Goal: Task Accomplishment & Management: Use online tool/utility

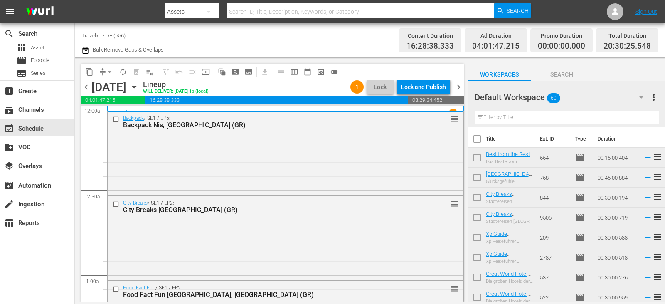
scroll to position [3456, 0]
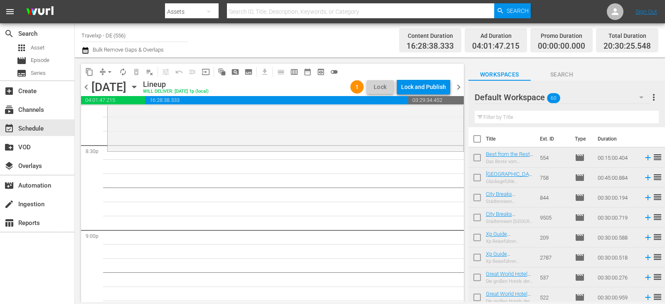
scroll to position [3448, 0]
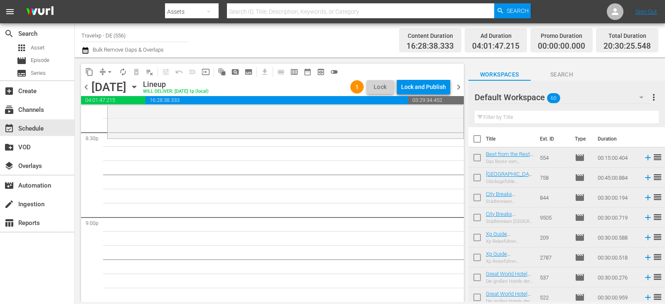
click at [509, 115] on input "text" at bounding box center [566, 117] width 184 height 13
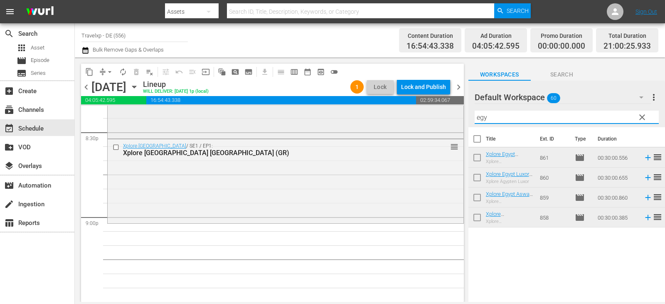
drag, startPoint x: 494, startPoint y: 117, endPoint x: 386, endPoint y: 130, distance: 109.6
click at [386, 130] on div "content_copy compress arrow_drop_down autorenew_outlined delete_forever_outline…" at bounding box center [370, 179] width 590 height 244
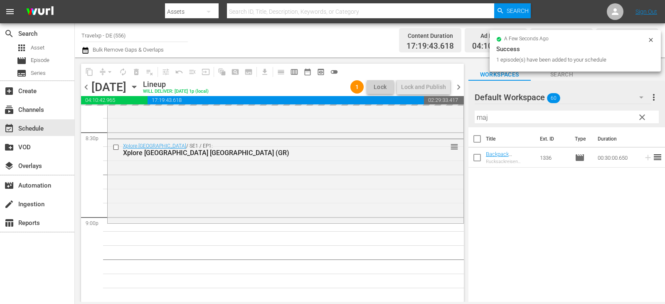
click at [459, 118] on div "content_copy compress arrow_drop_down autorenew_outlined delete_forever_outline…" at bounding box center [370, 179] width 590 height 244
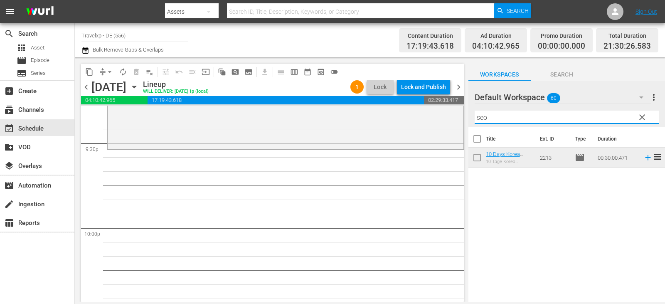
scroll to position [3614, 0]
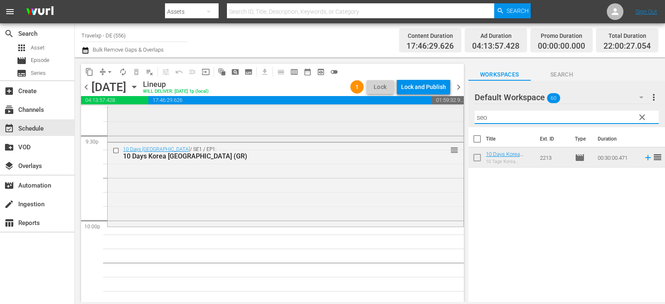
drag, startPoint x: 498, startPoint y: 115, endPoint x: 430, endPoint y: 115, distance: 67.7
click at [430, 115] on div "content_copy compress arrow_drop_down autorenew_outlined delete_forever_outline…" at bounding box center [370, 179] width 590 height 244
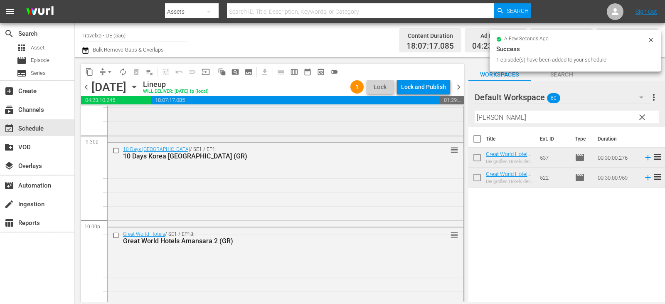
drag, startPoint x: 501, startPoint y: 119, endPoint x: 436, endPoint y: 121, distance: 65.2
click at [436, 121] on div "content_copy compress arrow_drop_down autorenew_outlined delete_forever_outline…" at bounding box center [370, 179] width 590 height 244
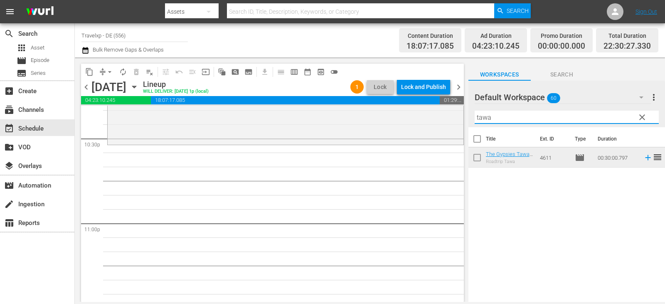
scroll to position [3780, 0]
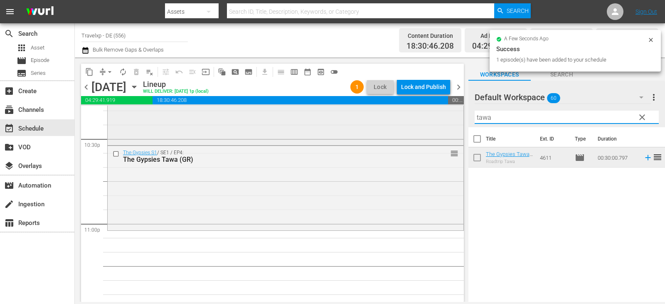
drag, startPoint x: 460, startPoint y: 115, endPoint x: 440, endPoint y: 115, distance: 19.9
click at [440, 115] on div "content_copy compress arrow_drop_down autorenew_outlined delete_forever_outline…" at bounding box center [370, 179] width 590 height 244
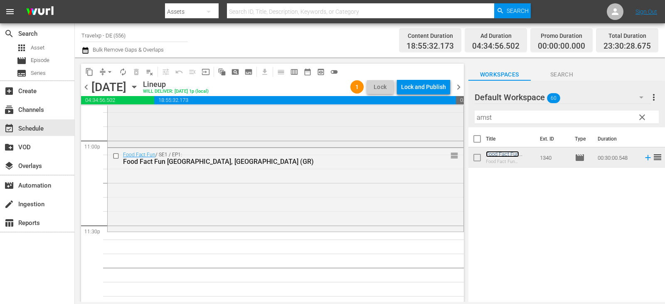
scroll to position [3872, 0]
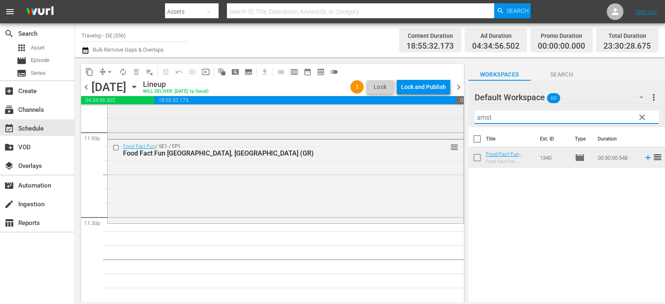
drag, startPoint x: 497, startPoint y: 118, endPoint x: 410, endPoint y: 120, distance: 87.7
click at [410, 120] on div "content_copy compress arrow_drop_down autorenew_outlined delete_forever_outline…" at bounding box center [370, 179] width 590 height 244
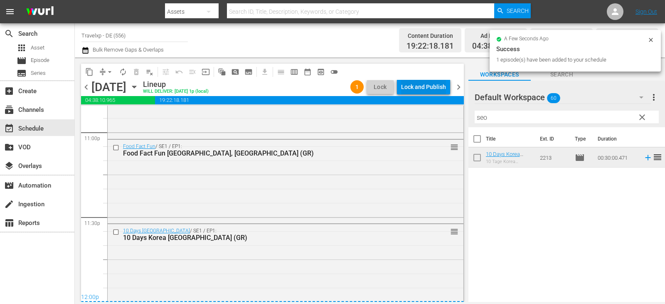
click at [413, 86] on div "Lock and Publish" at bounding box center [423, 86] width 45 height 15
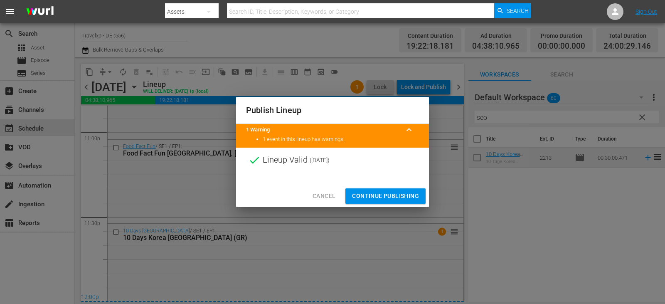
click at [391, 191] on span "Continue Publishing" at bounding box center [385, 196] width 67 height 10
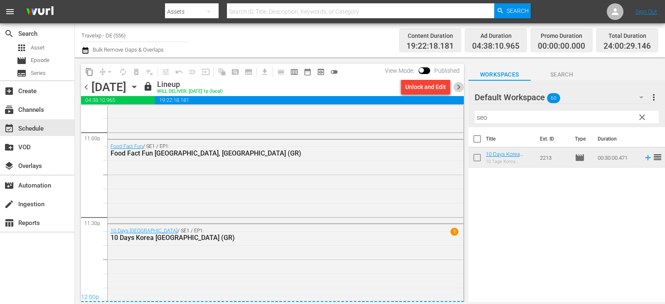
click at [456, 85] on span "chevron_right" at bounding box center [458, 87] width 10 height 10
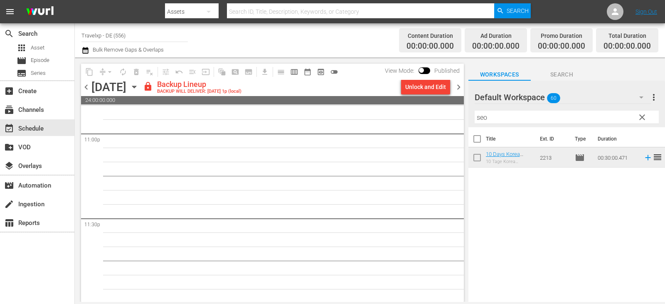
scroll to position [3872, 0]
click at [431, 87] on div "Unlock and Edit" at bounding box center [425, 86] width 41 height 15
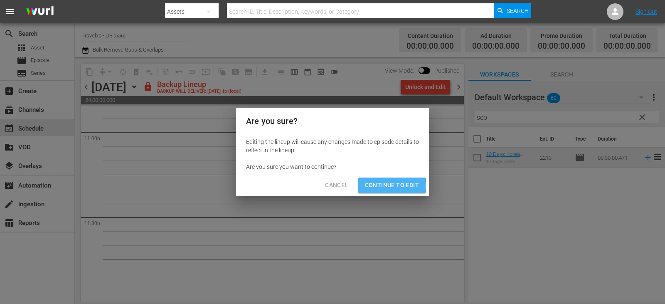
click at [376, 186] on span "Continue to Edit" at bounding box center [392, 185] width 54 height 10
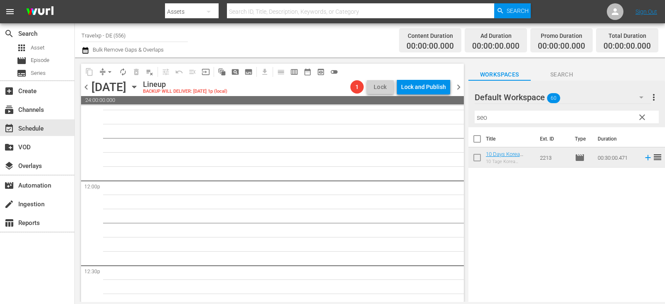
scroll to position [0, 0]
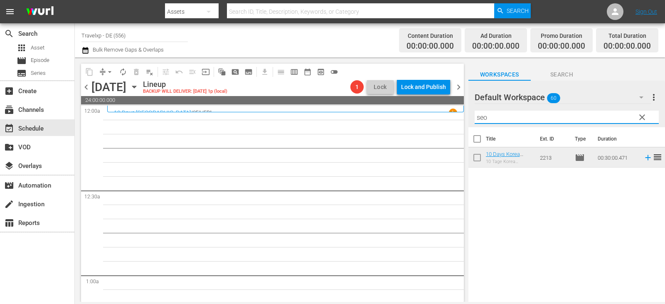
drag, startPoint x: 499, startPoint y: 120, endPoint x: 446, endPoint y: 120, distance: 53.2
click at [446, 120] on div "content_copy compress arrow_drop_down autorenew_outlined delete_forever_outline…" at bounding box center [370, 179] width 590 height 244
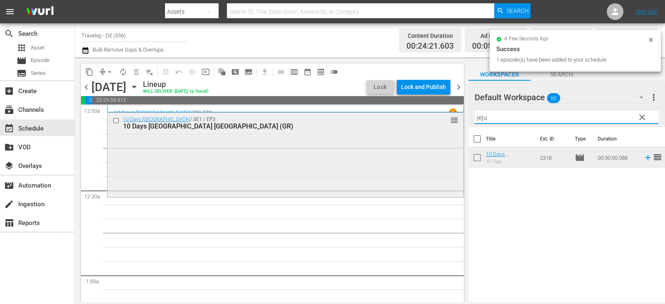
drag, startPoint x: 491, startPoint y: 117, endPoint x: 387, endPoint y: 118, distance: 104.7
click at [387, 118] on div "content_copy compress arrow_drop_down autorenew_outlined delete_forever_outline…" at bounding box center [370, 179] width 590 height 244
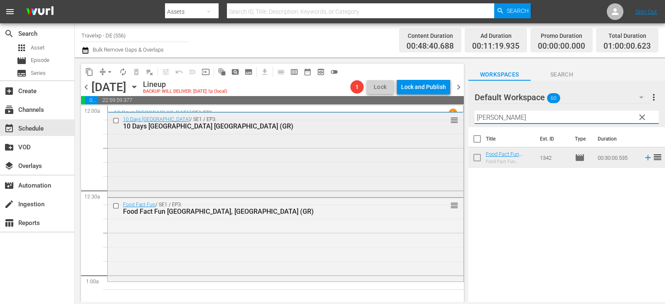
drag, startPoint x: 514, startPoint y: 115, endPoint x: 418, endPoint y: 126, distance: 96.5
click at [418, 126] on div "content_copy compress arrow_drop_down autorenew_outlined delete_forever_outline…" at bounding box center [370, 179] width 590 height 244
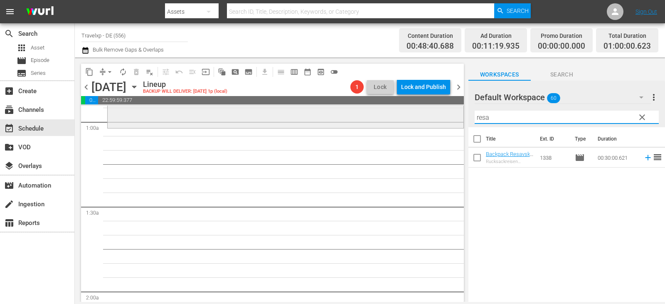
scroll to position [166, 0]
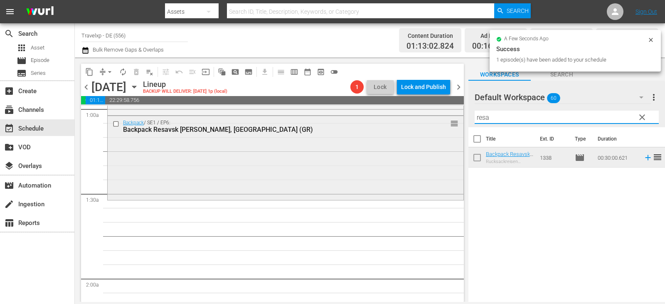
drag, startPoint x: 471, startPoint y: 121, endPoint x: 442, endPoint y: 121, distance: 29.9
click at [442, 121] on div "content_copy compress arrow_drop_down autorenew_outlined delete_forever_outline…" at bounding box center [370, 179] width 590 height 244
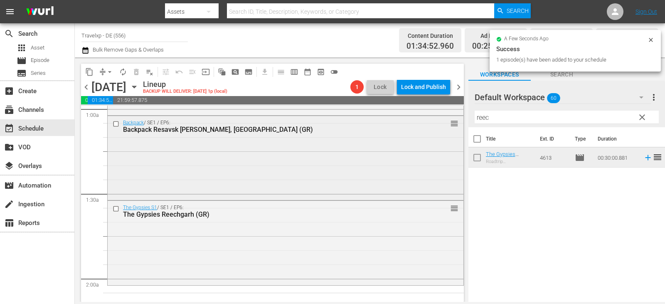
drag, startPoint x: 496, startPoint y: 118, endPoint x: 454, endPoint y: 118, distance: 42.4
click at [454, 118] on div "content_copy compress arrow_drop_down autorenew_outlined delete_forever_outline…" at bounding box center [370, 179] width 590 height 244
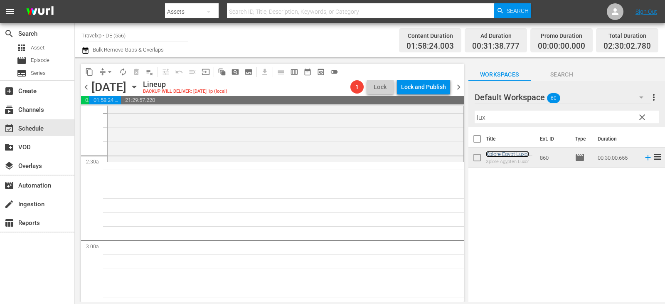
scroll to position [415, 0]
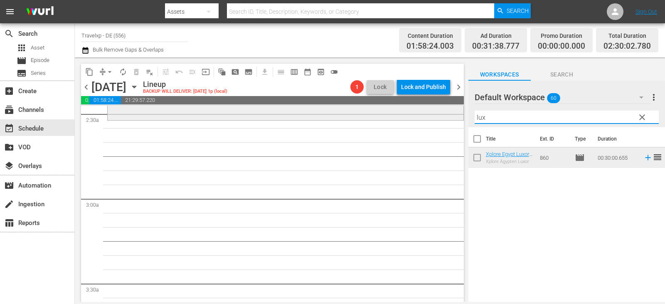
drag, startPoint x: 502, startPoint y: 114, endPoint x: 437, endPoint y: 115, distance: 65.2
click at [437, 115] on div "content_copy compress arrow_drop_down autorenew_outlined delete_forever_outline…" at bounding box center [370, 179] width 590 height 244
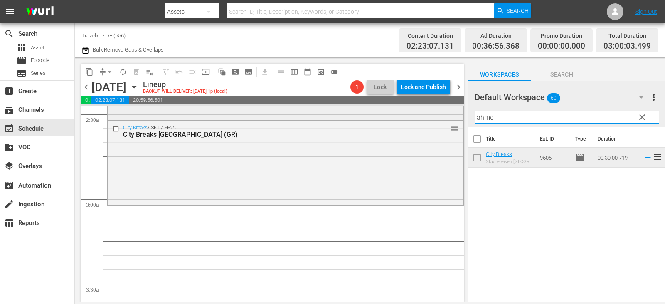
drag, startPoint x: 507, startPoint y: 120, endPoint x: 453, endPoint y: 119, distance: 54.4
click at [453, 119] on div "content_copy compress arrow_drop_down autorenew_outlined delete_forever_outline…" at bounding box center [370, 179] width 590 height 244
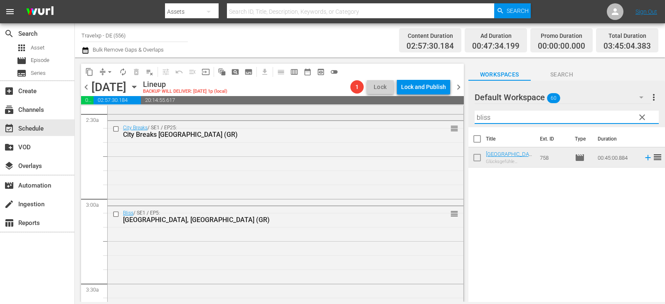
drag, startPoint x: 504, startPoint y: 117, endPoint x: 427, endPoint y: 114, distance: 77.8
click at [427, 114] on div "content_copy compress arrow_drop_down autorenew_outlined delete_forever_outline…" at bounding box center [370, 179] width 590 height 244
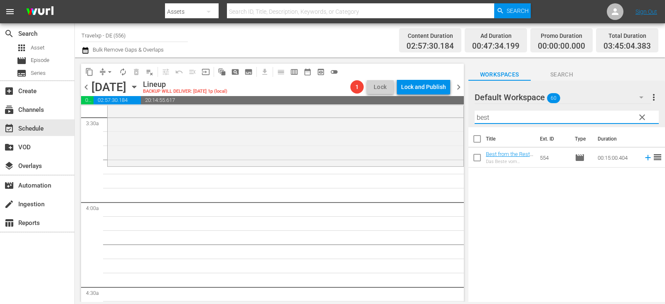
scroll to position [623, 0]
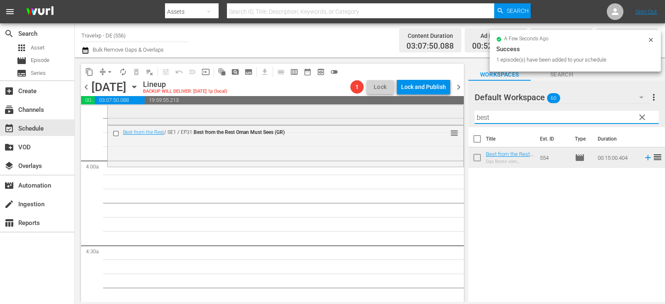
drag, startPoint x: 497, startPoint y: 119, endPoint x: 413, endPoint y: 121, distance: 84.8
click at [413, 121] on div "content_copy compress arrow_drop_down autorenew_outlined delete_forever_outline…" at bounding box center [370, 179] width 590 height 244
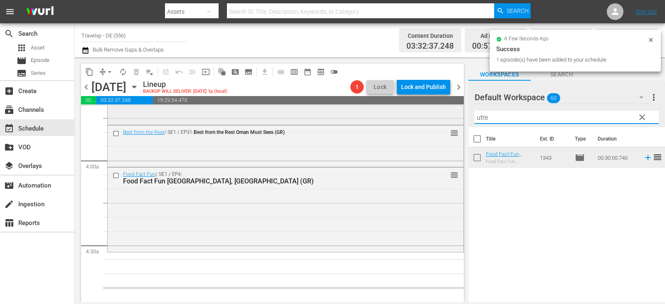
drag, startPoint x: 501, startPoint y: 120, endPoint x: 449, endPoint y: 119, distance: 52.3
click at [449, 119] on div "content_copy compress arrow_drop_down autorenew_outlined delete_forever_outline…" at bounding box center [370, 179] width 590 height 244
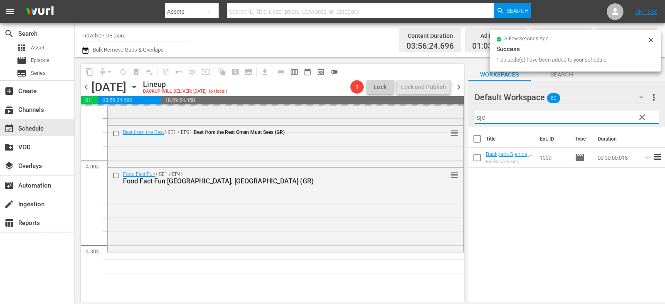
drag, startPoint x: 467, startPoint y: 118, endPoint x: 437, endPoint y: 121, distance: 29.7
click at [437, 121] on div "content_copy compress arrow_drop_down autorenew_outlined delete_forever_outline…" at bounding box center [370, 179] width 590 height 244
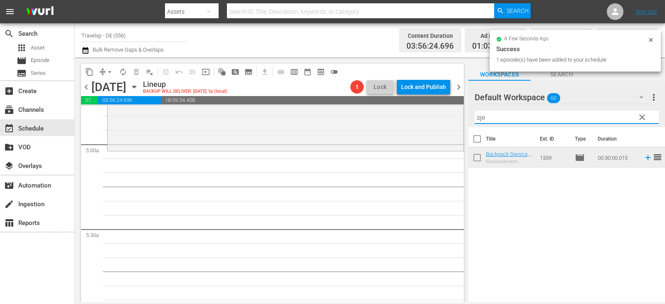
scroll to position [831, 0]
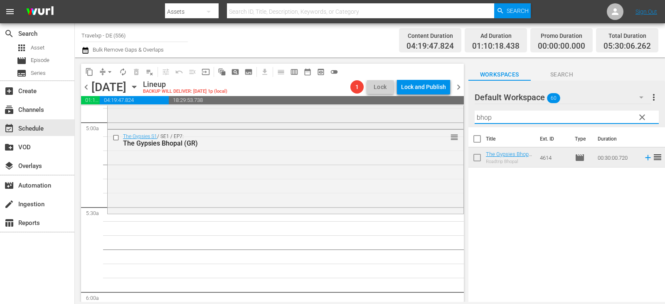
drag, startPoint x: 502, startPoint y: 120, endPoint x: 428, endPoint y: 110, distance: 74.6
click at [428, 110] on div "content_copy compress arrow_drop_down autorenew_outlined delete_forever_outline…" at bounding box center [370, 179] width 590 height 244
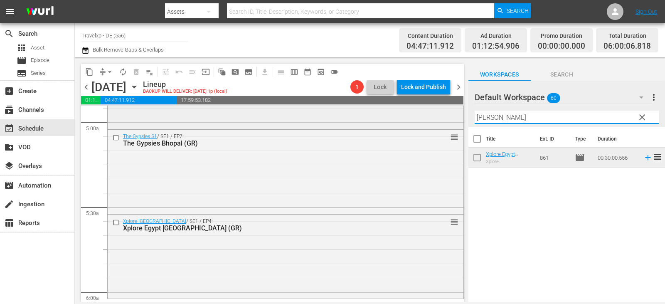
drag, startPoint x: 493, startPoint y: 118, endPoint x: 422, endPoint y: 123, distance: 70.8
click at [422, 123] on div "content_copy compress arrow_drop_down autorenew_outlined delete_forever_outline…" at bounding box center [370, 179] width 590 height 244
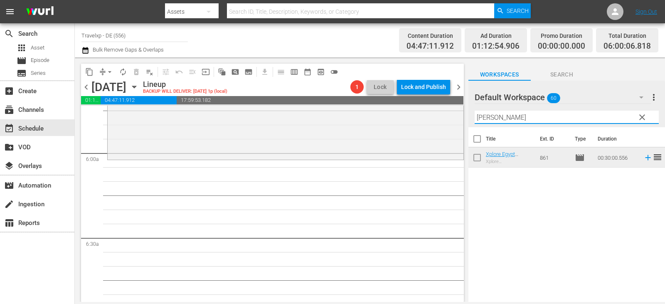
scroll to position [997, 0]
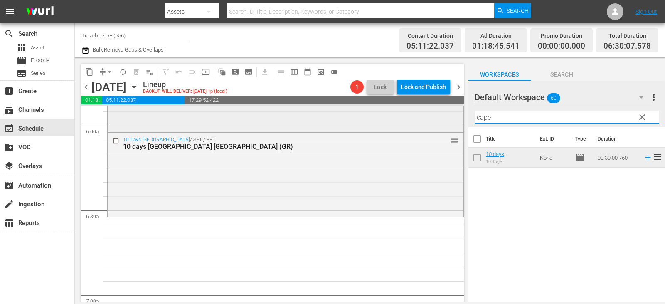
drag, startPoint x: 496, startPoint y: 118, endPoint x: 449, endPoint y: 118, distance: 47.4
click at [449, 118] on div "content_copy compress arrow_drop_down autorenew_outlined delete_forever_outline…" at bounding box center [370, 179] width 590 height 244
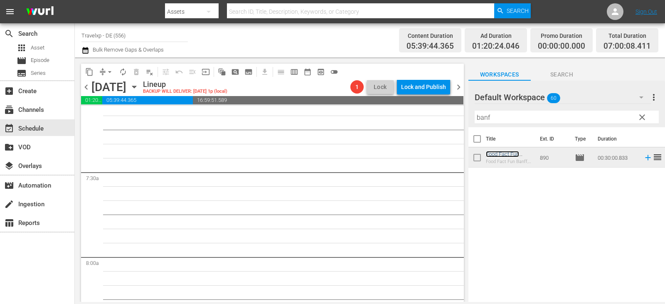
scroll to position [1163, 0]
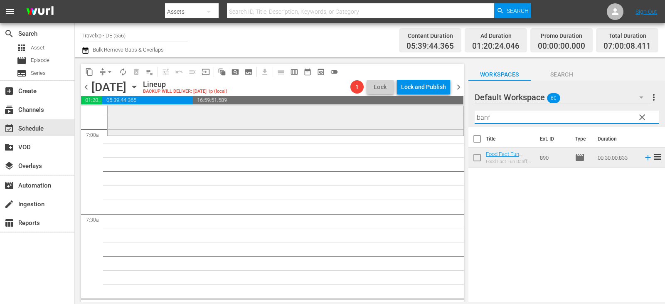
drag, startPoint x: 500, startPoint y: 120, endPoint x: 442, endPoint y: 120, distance: 58.6
click at [442, 120] on div "content_copy compress arrow_drop_down autorenew_outlined delete_forever_outline…" at bounding box center [370, 179] width 590 height 244
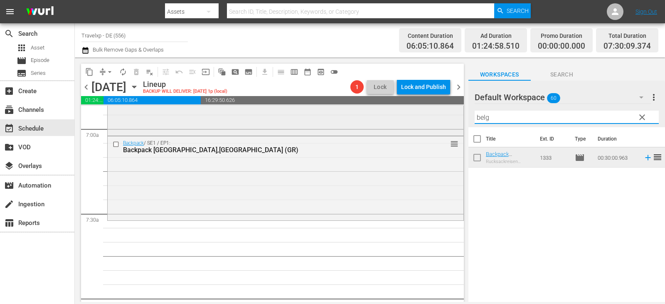
drag, startPoint x: 498, startPoint y: 116, endPoint x: 452, endPoint y: 123, distance: 47.1
click at [452, 123] on div "content_copy compress arrow_drop_down autorenew_outlined delete_forever_outline…" at bounding box center [370, 179] width 590 height 244
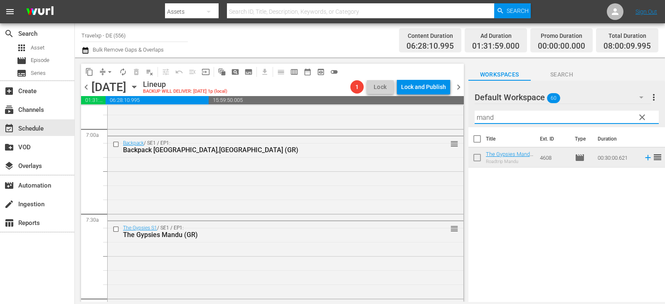
drag, startPoint x: 508, startPoint y: 117, endPoint x: 458, endPoint y: 118, distance: 49.9
click at [458, 118] on div "content_copy compress arrow_drop_down autorenew_outlined delete_forever_outline…" at bounding box center [370, 179] width 590 height 244
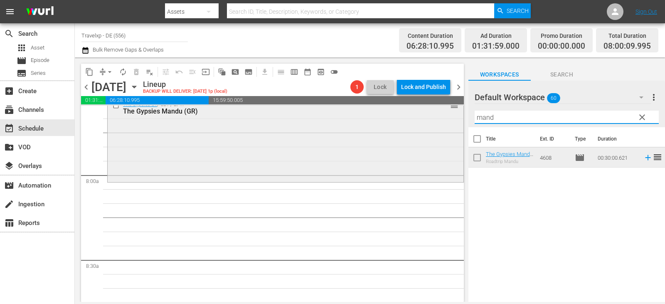
scroll to position [1329, 0]
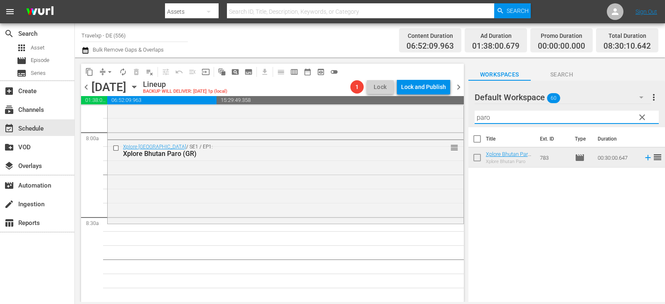
click at [459, 119] on div "content_copy compress arrow_drop_down autorenew_outlined delete_forever_outline…" at bounding box center [370, 179] width 590 height 244
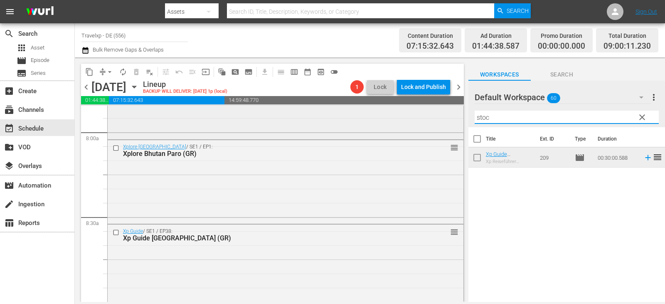
drag, startPoint x: 495, startPoint y: 116, endPoint x: 435, endPoint y: 116, distance: 59.8
click at [435, 116] on div "content_copy compress arrow_drop_down autorenew_outlined delete_forever_outline…" at bounding box center [370, 179] width 590 height 244
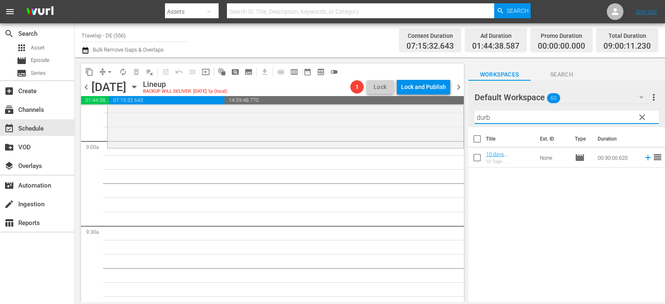
scroll to position [1496, 0]
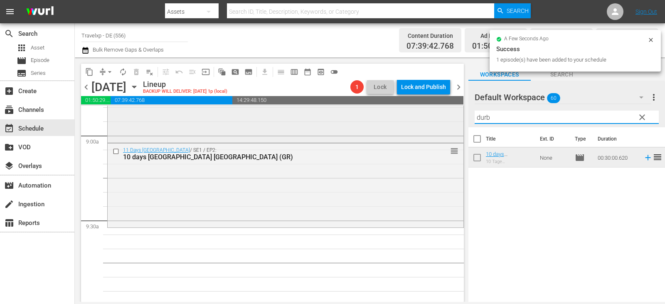
drag, startPoint x: 503, startPoint y: 119, endPoint x: 424, endPoint y: 119, distance: 79.3
click at [424, 119] on div "content_copy compress arrow_drop_down autorenew_outlined delete_forever_outline…" at bounding box center [370, 179] width 590 height 244
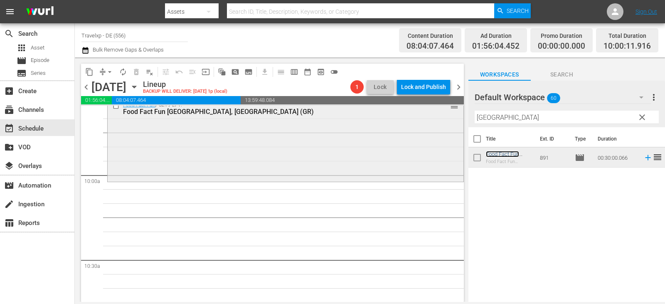
scroll to position [1662, 0]
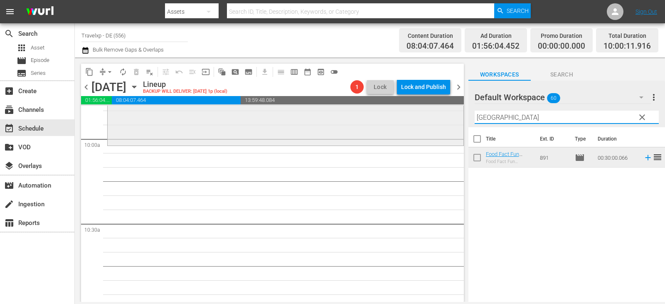
drag, startPoint x: 502, startPoint y: 119, endPoint x: 418, endPoint y: 121, distance: 83.9
click at [418, 121] on div "content_copy compress arrow_drop_down autorenew_outlined delete_forever_outline…" at bounding box center [370, 179] width 590 height 244
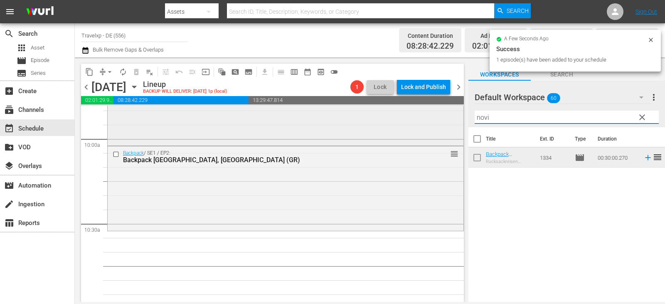
drag, startPoint x: 505, startPoint y: 121, endPoint x: 436, endPoint y: 121, distance: 69.0
click at [436, 121] on div "content_copy compress arrow_drop_down autorenew_outlined delete_forever_outline…" at bounding box center [370, 179] width 590 height 244
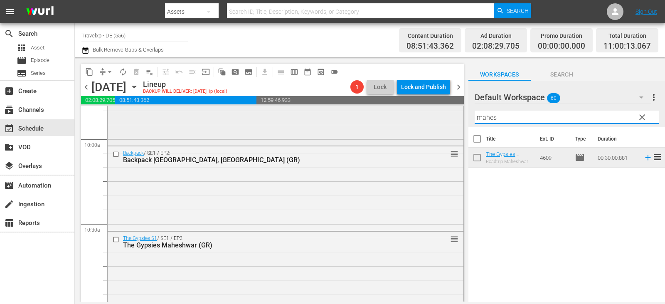
drag, startPoint x: 508, startPoint y: 119, endPoint x: 409, endPoint y: 123, distance: 99.4
click at [409, 123] on div "content_copy compress arrow_drop_down autorenew_outlined delete_forever_outline…" at bounding box center [370, 179] width 590 height 244
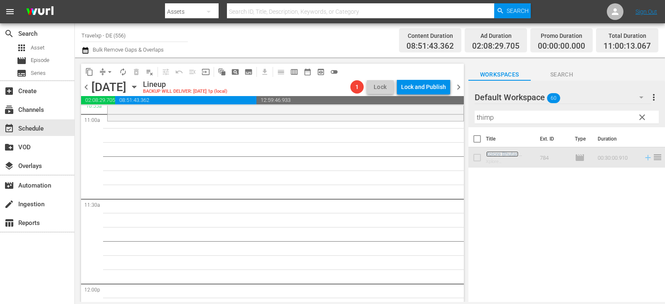
scroll to position [1852, 0]
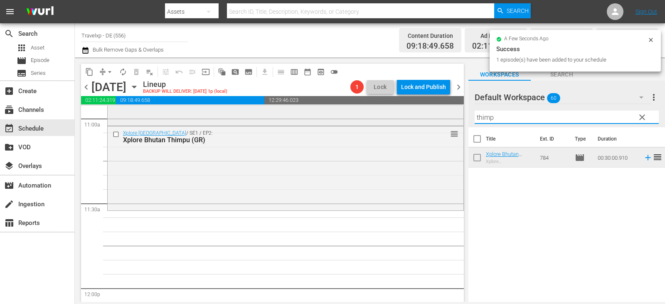
drag, startPoint x: 503, startPoint y: 122, endPoint x: 404, endPoint y: 122, distance: 99.3
click at [404, 122] on div "content_copy compress arrow_drop_down autorenew_outlined delete_forever_outline…" at bounding box center [370, 179] width 590 height 244
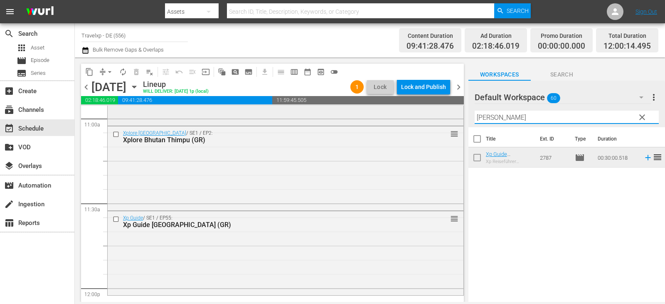
drag, startPoint x: 502, startPoint y: 117, endPoint x: 431, endPoint y: 118, distance: 71.0
click at [431, 118] on div "content_copy compress arrow_drop_down autorenew_outlined delete_forever_outline…" at bounding box center [370, 179] width 590 height 244
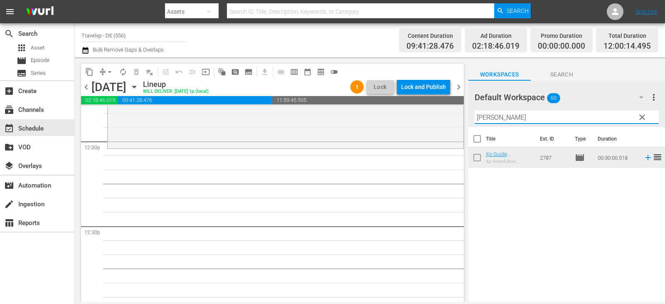
scroll to position [2018, 0]
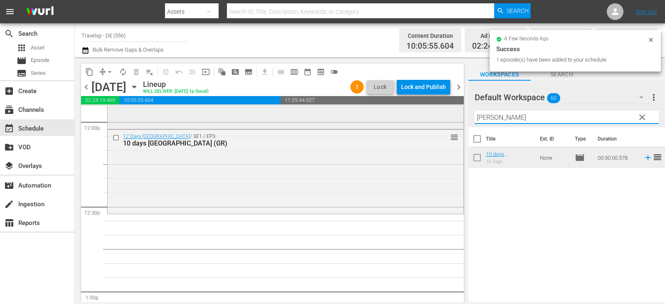
drag, startPoint x: 494, startPoint y: 118, endPoint x: 430, endPoint y: 123, distance: 64.7
click at [430, 123] on div "content_copy compress arrow_drop_down autorenew_outlined delete_forever_outline…" at bounding box center [370, 179] width 590 height 244
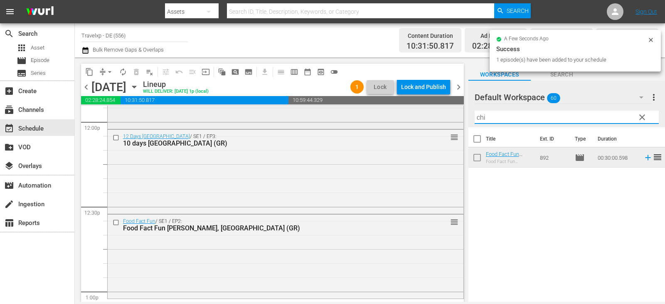
drag, startPoint x: 490, startPoint y: 116, endPoint x: 420, endPoint y: 119, distance: 69.4
click at [420, 119] on div "content_copy compress arrow_drop_down autorenew_outlined delete_forever_outline…" at bounding box center [370, 179] width 590 height 244
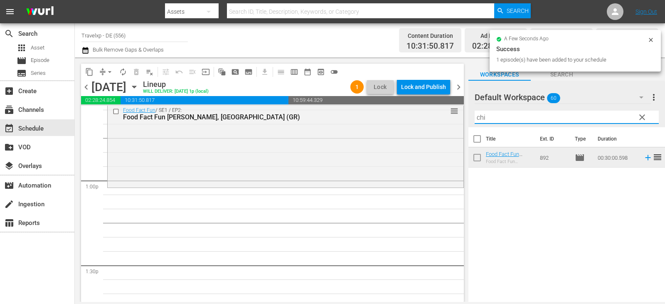
scroll to position [2184, 0]
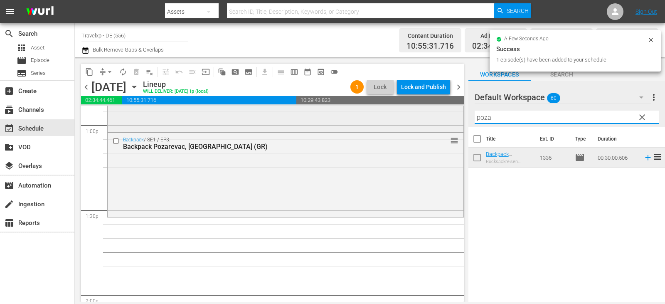
drag, startPoint x: 501, startPoint y: 118, endPoint x: 422, endPoint y: 119, distance: 78.9
click at [422, 119] on div "content_copy compress arrow_drop_down autorenew_outlined delete_forever_outline…" at bounding box center [370, 179] width 590 height 244
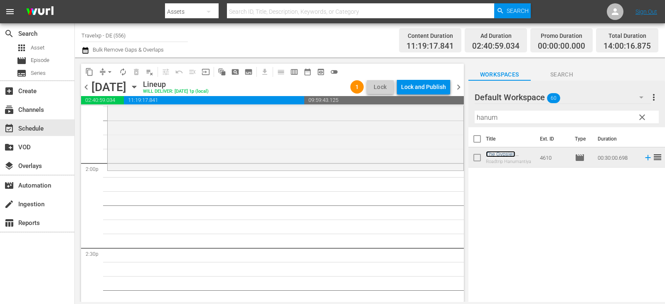
scroll to position [2350, 0]
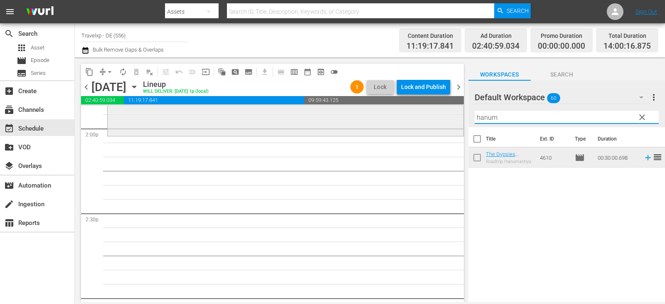
drag, startPoint x: 506, startPoint y: 116, endPoint x: 447, endPoint y: 116, distance: 59.4
click at [447, 116] on div "content_copy compress arrow_drop_down autorenew_outlined delete_forever_outline…" at bounding box center [370, 179] width 590 height 244
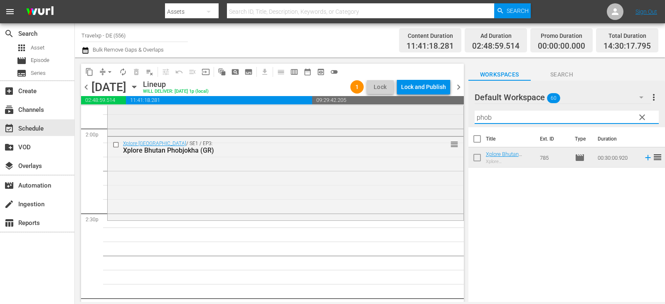
drag, startPoint x: 497, startPoint y: 116, endPoint x: 398, endPoint y: 119, distance: 99.7
click at [398, 119] on div "content_copy compress arrow_drop_down autorenew_outlined delete_forever_outline…" at bounding box center [370, 179] width 590 height 244
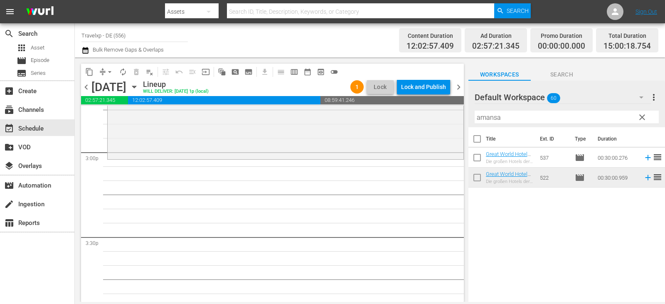
scroll to position [2516, 0]
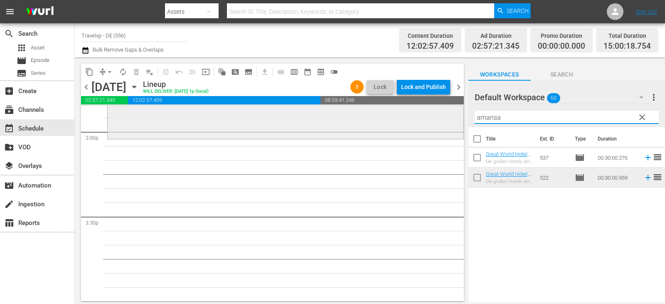
drag, startPoint x: 476, startPoint y: 119, endPoint x: 452, endPoint y: 119, distance: 24.1
click at [452, 119] on div "content_copy compress arrow_drop_down autorenew_outlined delete_forever_outline…" at bounding box center [370, 179] width 590 height 244
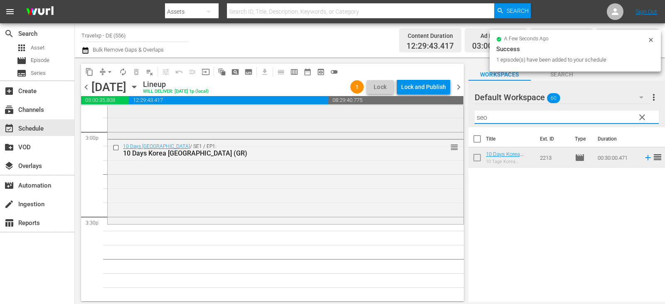
drag, startPoint x: 494, startPoint y: 116, endPoint x: 425, endPoint y: 117, distance: 68.5
click at [425, 117] on div "content_copy compress arrow_drop_down autorenew_outlined delete_forever_outline…" at bounding box center [370, 179] width 590 height 244
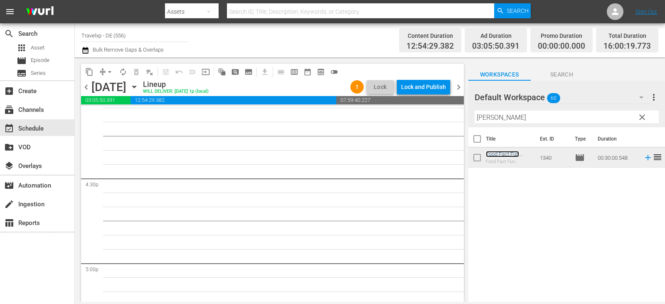
scroll to position [2682, 0]
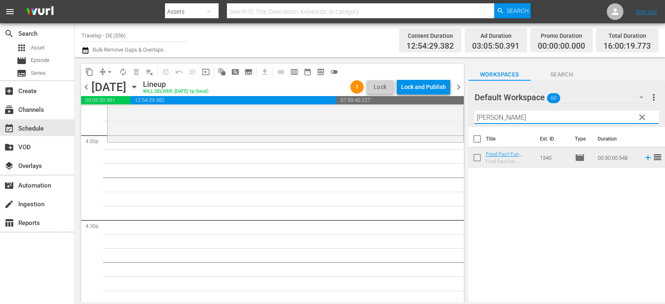
drag, startPoint x: 510, startPoint y: 120, endPoint x: 460, endPoint y: 121, distance: 49.9
click at [460, 121] on div "content_copy compress arrow_drop_down autorenew_outlined delete_forever_outline…" at bounding box center [370, 179] width 590 height 244
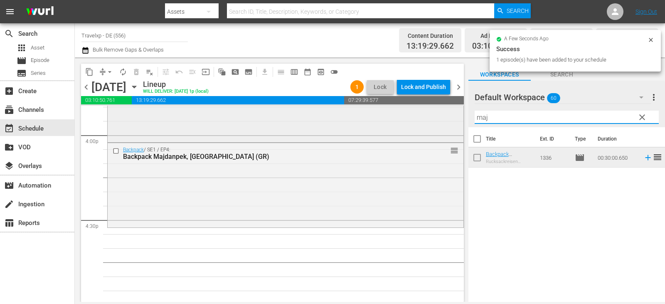
drag, startPoint x: 503, startPoint y: 117, endPoint x: 414, endPoint y: 123, distance: 89.1
click at [414, 123] on div "content_copy compress arrow_drop_down autorenew_outlined delete_forever_outline…" at bounding box center [370, 179] width 590 height 244
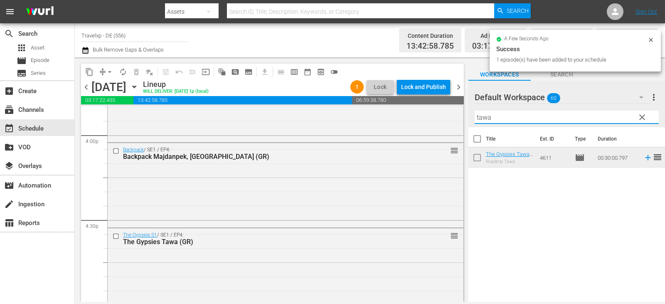
click at [454, 123] on div "content_copy compress arrow_drop_down autorenew_outlined delete_forever_outline…" at bounding box center [370, 179] width 590 height 244
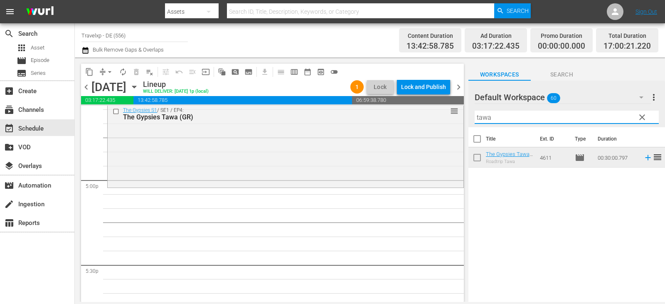
scroll to position [2849, 0]
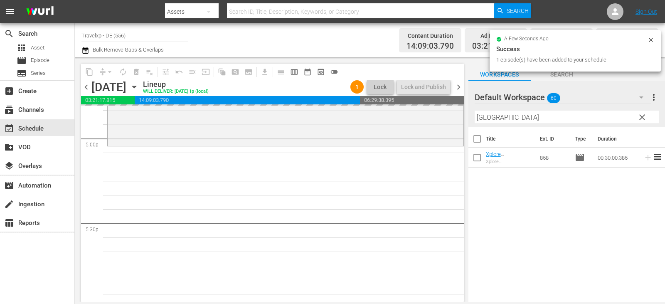
click at [428, 124] on div "content_copy compress arrow_drop_down autorenew_outlined delete_forever_outline…" at bounding box center [370, 179] width 590 height 244
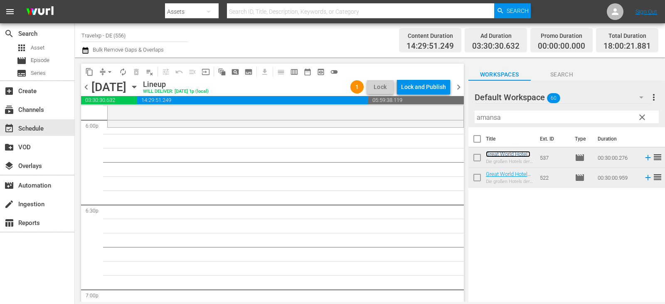
scroll to position [3056, 0]
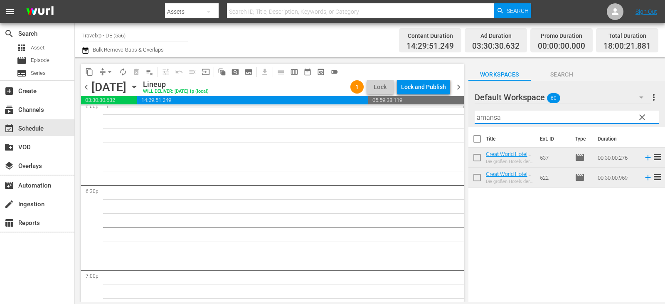
drag, startPoint x: 513, startPoint y: 118, endPoint x: 414, endPoint y: 117, distance: 98.5
click at [414, 117] on div "content_copy compress arrow_drop_down autorenew_outlined delete_forever_outline…" at bounding box center [370, 179] width 590 height 244
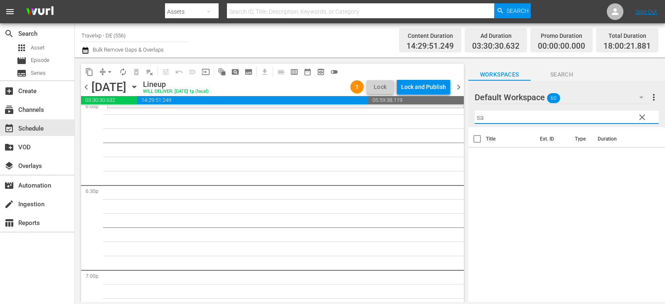
type input "s"
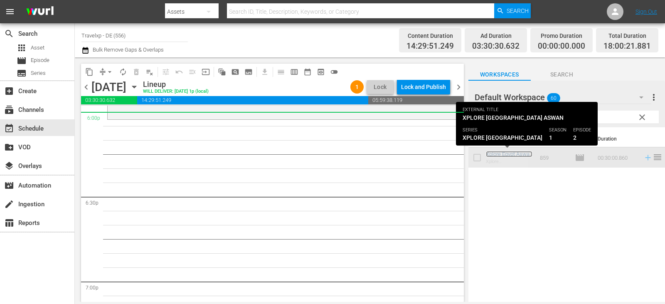
scroll to position [3040, 0]
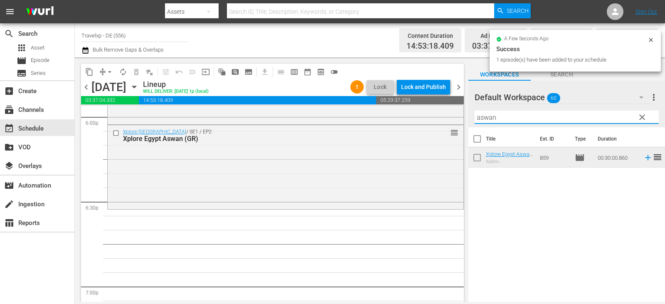
click at [415, 122] on div "content_copy compress arrow_drop_down autorenew_outlined delete_forever_outline…" at bounding box center [370, 179] width 590 height 244
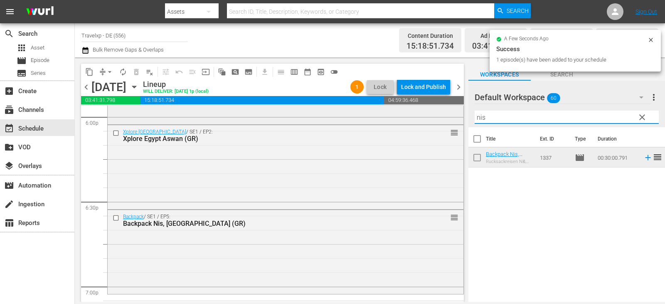
drag, startPoint x: 496, startPoint y: 115, endPoint x: 408, endPoint y: 121, distance: 87.9
click at [408, 121] on div "content_copy compress arrow_drop_down autorenew_outlined delete_forever_outline…" at bounding box center [370, 179] width 590 height 244
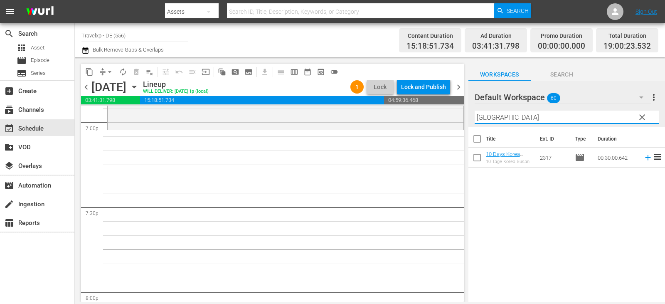
scroll to position [3206, 0]
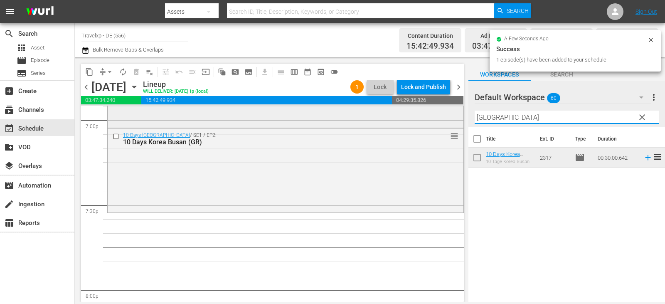
click at [444, 119] on div "content_copy compress arrow_drop_down autorenew_outlined delete_forever_outline…" at bounding box center [370, 179] width 590 height 244
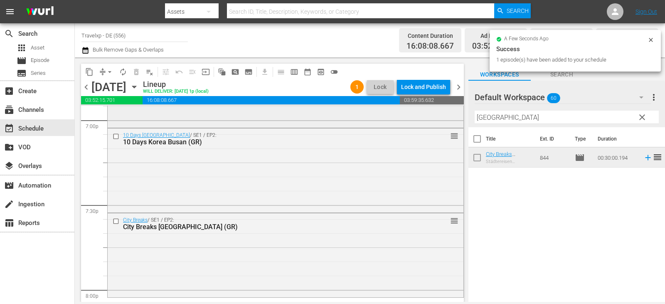
drag, startPoint x: 508, startPoint y: 117, endPoint x: 416, endPoint y: 120, distance: 91.9
click at [416, 120] on div "content_copy compress arrow_drop_down autorenew_outlined delete_forever_outline…" at bounding box center [370, 179] width 590 height 244
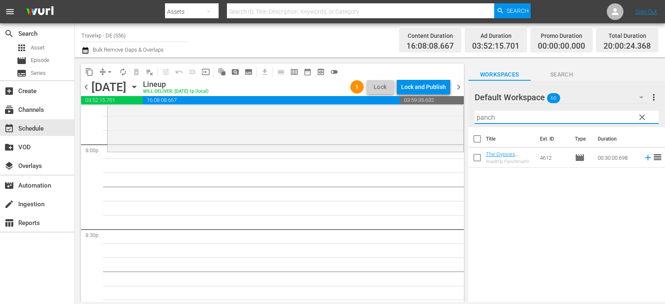
scroll to position [3372, 0]
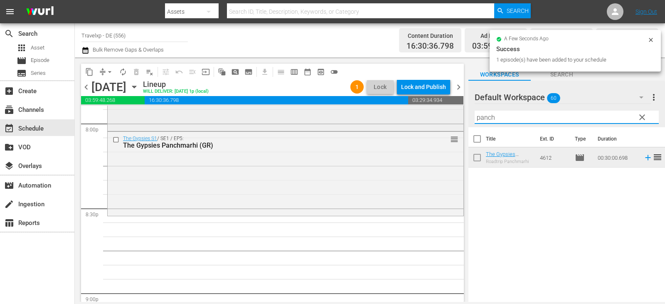
drag, startPoint x: 503, startPoint y: 116, endPoint x: 425, endPoint y: 121, distance: 77.4
click at [425, 121] on div "content_copy compress arrow_drop_down autorenew_outlined delete_forever_outline…" at bounding box center [370, 179] width 590 height 244
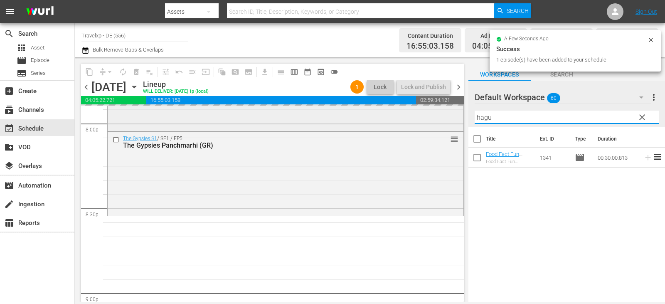
click at [431, 122] on div "content_copy compress arrow_drop_down autorenew_outlined delete_forever_outline…" at bounding box center [370, 179] width 590 height 244
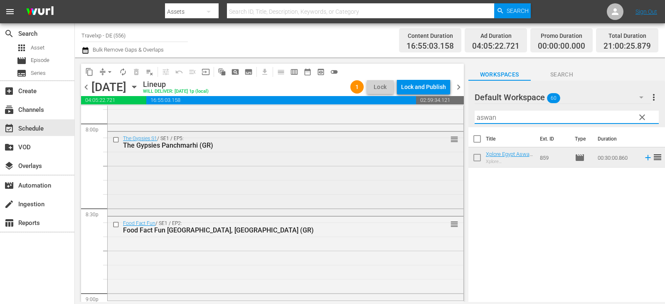
scroll to position [3538, 0]
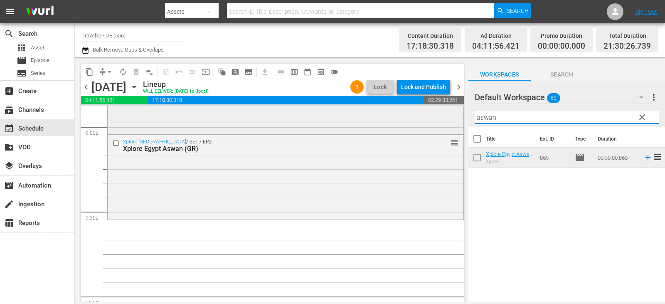
drag, startPoint x: 504, startPoint y: 121, endPoint x: 320, endPoint y: 120, distance: 184.0
click at [320, 120] on div "content_copy compress arrow_drop_down autorenew_outlined delete_forever_outline…" at bounding box center [370, 179] width 590 height 244
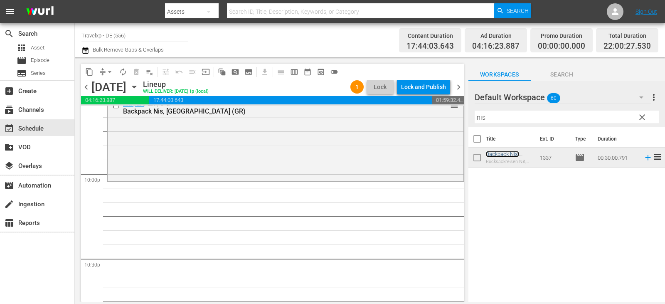
scroll to position [3704, 0]
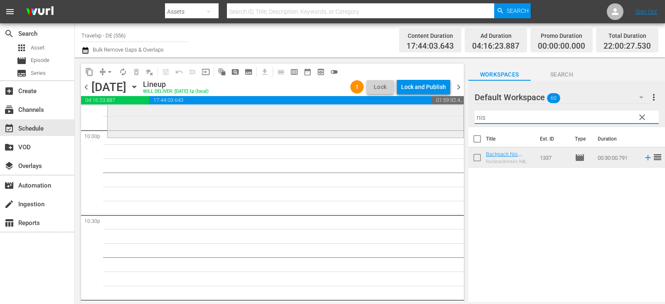
drag, startPoint x: 503, startPoint y: 119, endPoint x: 440, endPoint y: 123, distance: 63.3
click at [440, 123] on div "content_copy compress arrow_drop_down autorenew_outlined delete_forever_outline…" at bounding box center [370, 179] width 590 height 244
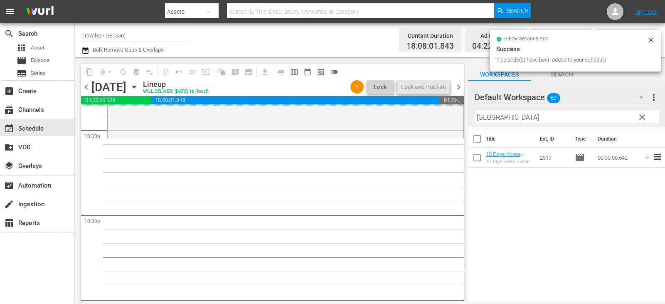
click at [408, 115] on div "content_copy compress arrow_drop_down autorenew_outlined delete_forever_outline…" at bounding box center [370, 179] width 590 height 244
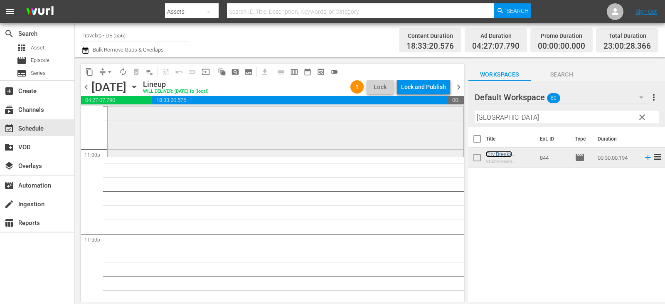
scroll to position [3870, 0]
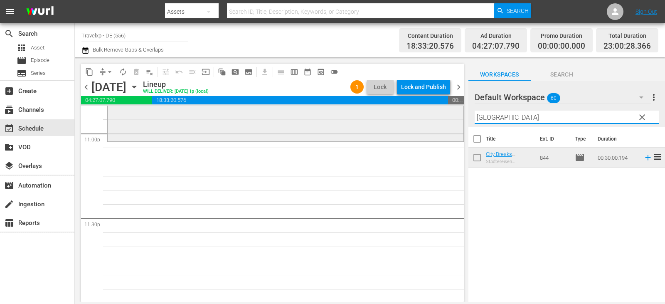
drag, startPoint x: 511, startPoint y: 118, endPoint x: 413, endPoint y: 116, distance: 98.1
click at [413, 116] on div "content_copy compress arrow_drop_down autorenew_outlined delete_forever_outline…" at bounding box center [370, 179] width 590 height 244
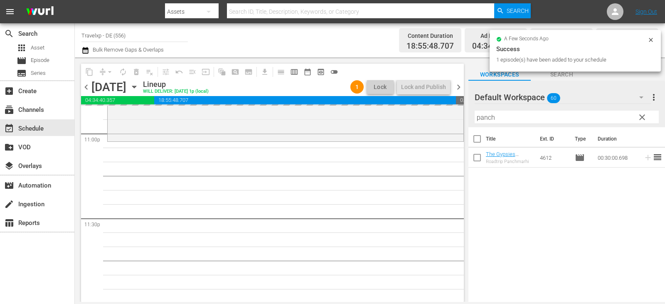
click at [380, 118] on div "content_copy compress arrow_drop_down autorenew_outlined delete_forever_outline…" at bounding box center [370, 179] width 590 height 244
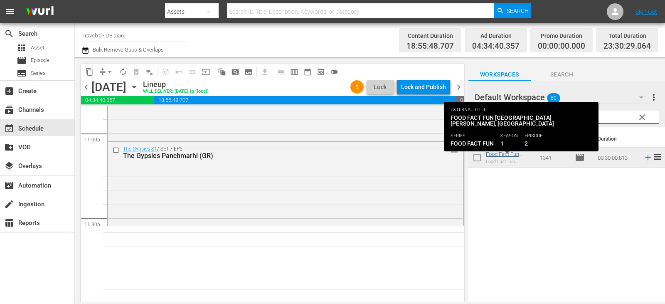
type input "hagu"
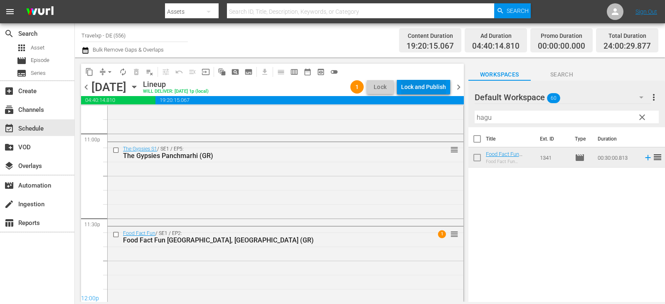
click at [431, 90] on div "Lock and Publish" at bounding box center [423, 86] width 45 height 15
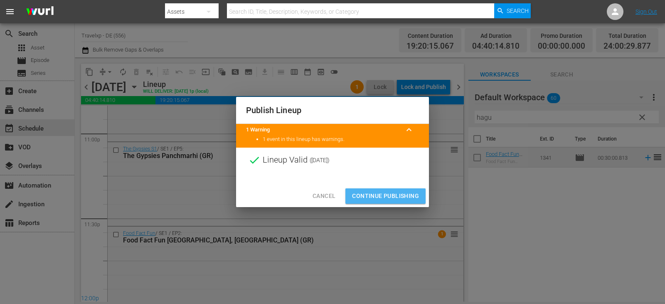
click at [393, 192] on span "Continue Publishing" at bounding box center [385, 196] width 67 height 10
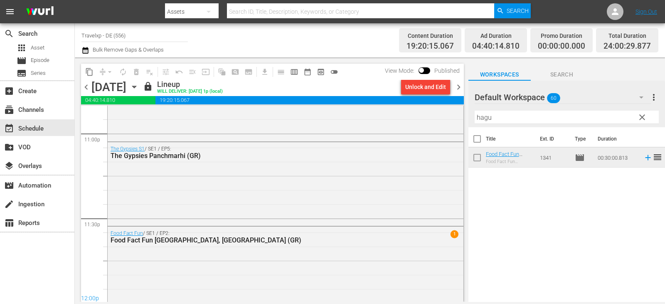
click at [459, 84] on span "chevron_right" at bounding box center [458, 87] width 10 height 10
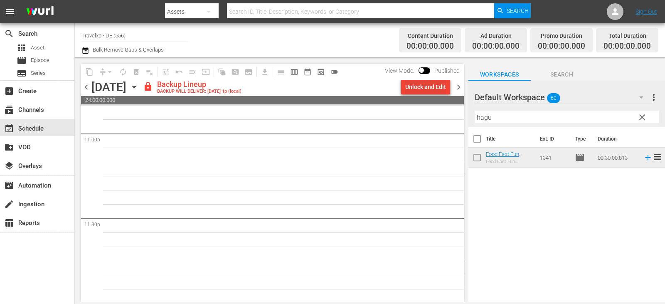
click at [423, 81] on div "Unlock and Edit" at bounding box center [425, 86] width 41 height 15
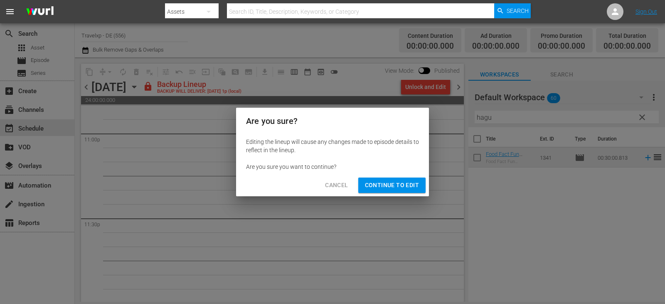
click at [385, 185] on span "Continue to Edit" at bounding box center [392, 185] width 54 height 10
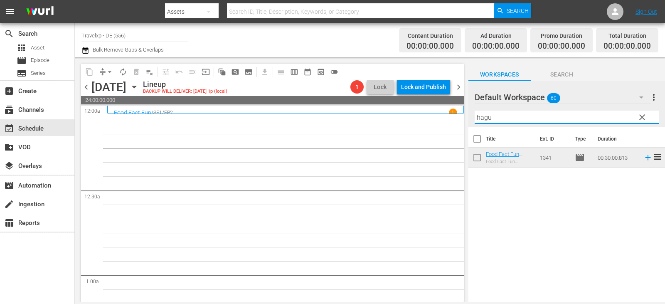
drag, startPoint x: 498, startPoint y: 119, endPoint x: 453, endPoint y: 123, distance: 45.1
click at [453, 123] on div "content_copy compress arrow_drop_down autorenew_outlined delete_forever_outline…" at bounding box center [370, 179] width 590 height 244
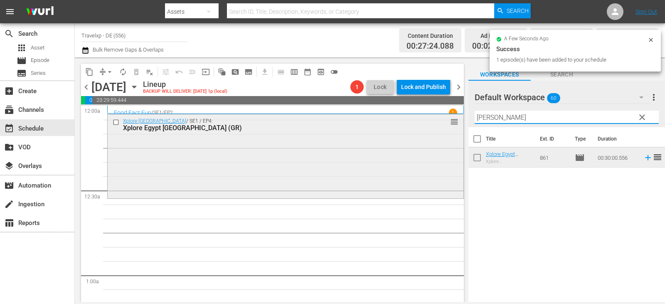
drag, startPoint x: 495, startPoint y: 118, endPoint x: 432, endPoint y: 120, distance: 63.6
click at [432, 120] on div "content_copy compress arrow_drop_down autorenew_outlined delete_forever_outline…" at bounding box center [370, 179] width 590 height 244
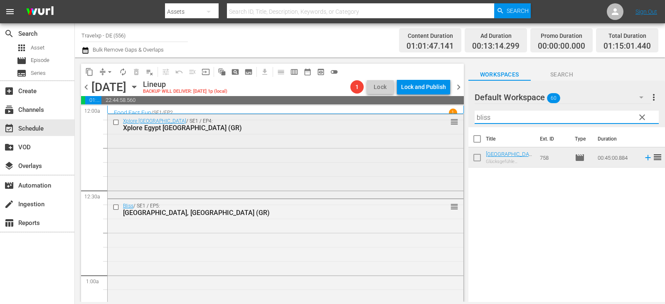
drag, startPoint x: 497, startPoint y: 115, endPoint x: 409, endPoint y: 122, distance: 88.7
click at [409, 122] on div "content_copy compress arrow_drop_down autorenew_outlined delete_forever_outline…" at bounding box center [370, 179] width 590 height 244
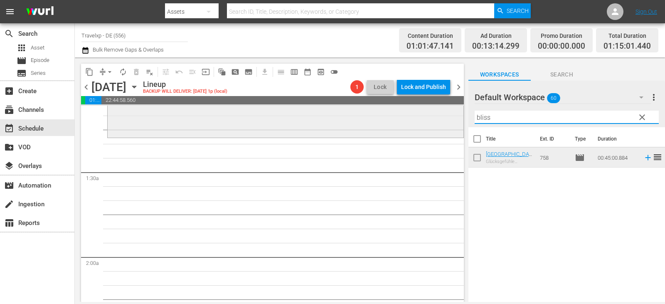
scroll to position [208, 0]
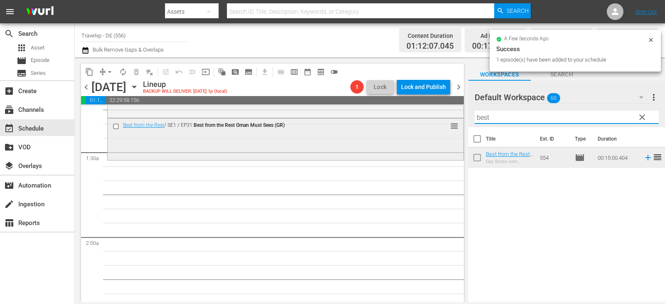
drag, startPoint x: 491, startPoint y: 118, endPoint x: 424, endPoint y: 125, distance: 68.1
click at [424, 125] on div "content_copy compress arrow_drop_down autorenew_outlined delete_forever_outline…" at bounding box center [370, 179] width 590 height 244
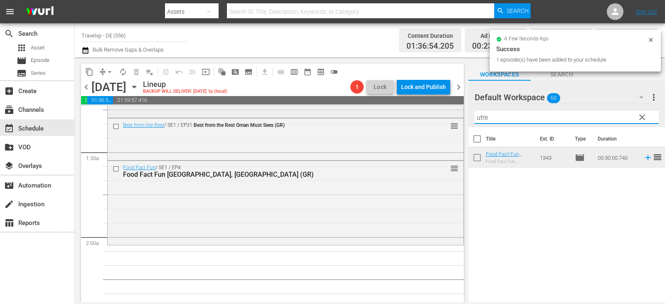
drag, startPoint x: 499, startPoint y: 118, endPoint x: 443, endPoint y: 118, distance: 56.1
click at [443, 118] on div "content_copy compress arrow_drop_down autorenew_outlined delete_forever_outline…" at bounding box center [370, 179] width 590 height 244
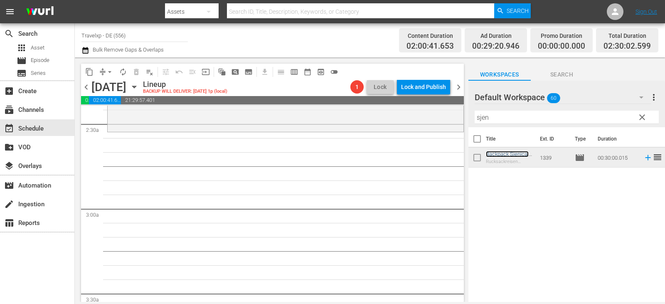
scroll to position [415, 0]
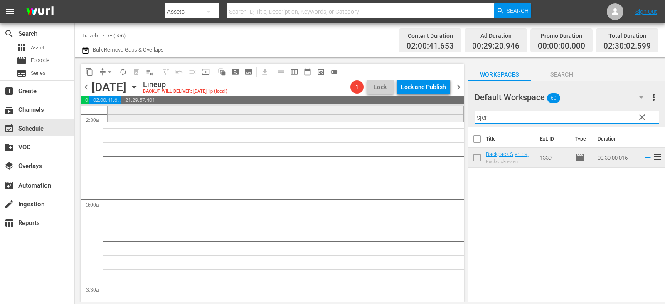
drag, startPoint x: 502, startPoint y: 116, endPoint x: 381, endPoint y: 121, distance: 121.8
click at [381, 121] on div "content_copy compress arrow_drop_down autorenew_outlined delete_forever_outline…" at bounding box center [370, 179] width 590 height 244
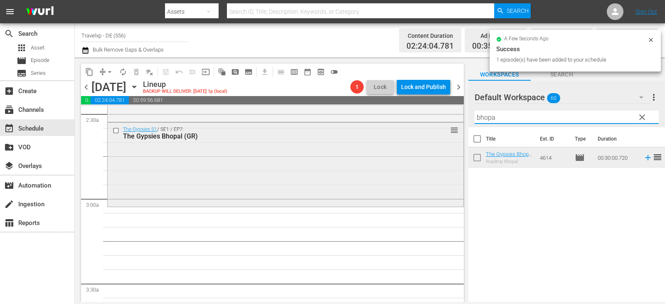
drag, startPoint x: 505, startPoint y: 112, endPoint x: 447, endPoint y: 125, distance: 59.2
click at [447, 125] on div "content_copy compress arrow_drop_down autorenew_outlined delete_forever_outline…" at bounding box center [370, 179] width 590 height 244
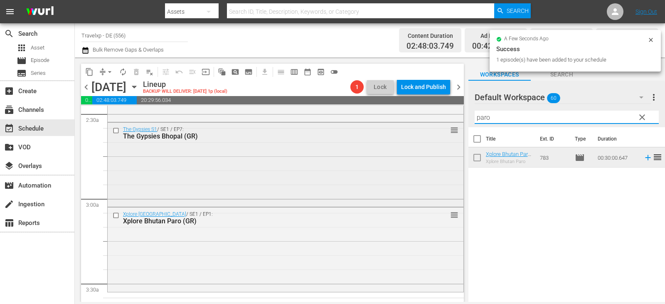
drag, startPoint x: 499, startPoint y: 118, endPoint x: 437, endPoint y: 126, distance: 62.9
click at [437, 126] on div "content_copy compress arrow_drop_down autorenew_outlined delete_forever_outline…" at bounding box center [370, 179] width 590 height 244
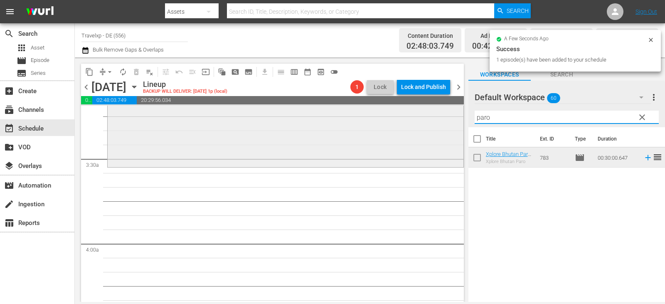
scroll to position [582, 0]
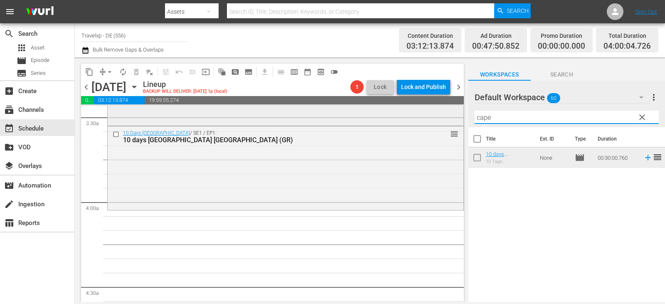
drag, startPoint x: 496, startPoint y: 117, endPoint x: 442, endPoint y: 121, distance: 54.6
click at [442, 121] on div "content_copy compress arrow_drop_down autorenew_outlined delete_forever_outline…" at bounding box center [370, 179] width 590 height 244
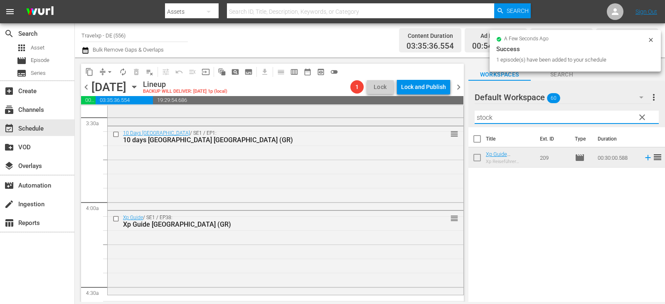
drag, startPoint x: 500, startPoint y: 114, endPoint x: 440, endPoint y: 123, distance: 60.5
click at [440, 123] on div "content_copy compress arrow_drop_down autorenew_outlined delete_forever_outline…" at bounding box center [370, 179] width 590 height 244
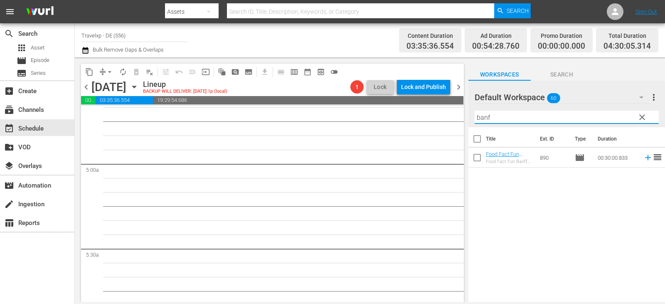
scroll to position [748, 0]
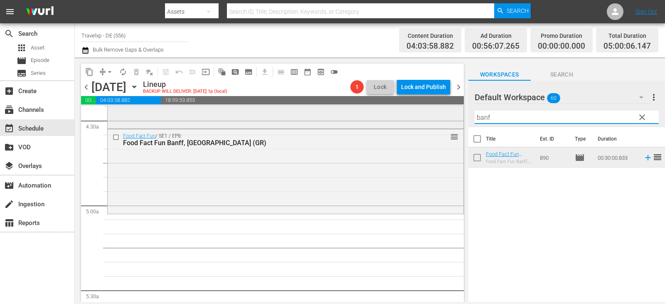
drag, startPoint x: 495, startPoint y: 118, endPoint x: 409, endPoint y: 122, distance: 85.6
click at [409, 122] on div "content_copy compress arrow_drop_down autorenew_outlined delete_forever_outline…" at bounding box center [370, 179] width 590 height 244
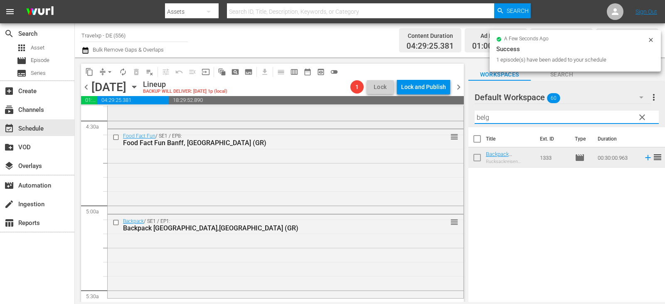
drag, startPoint x: 502, startPoint y: 114, endPoint x: 457, endPoint y: 122, distance: 45.9
click at [457, 122] on div "content_copy compress arrow_drop_down autorenew_outlined delete_forever_outline…" at bounding box center [370, 179] width 590 height 244
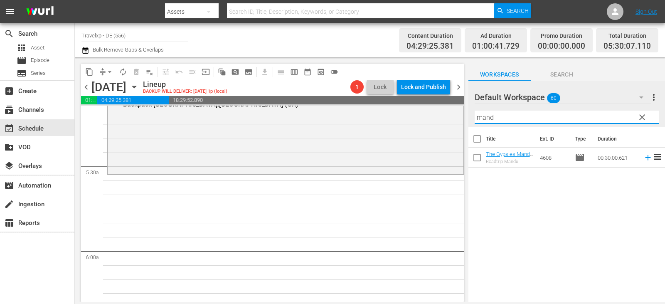
scroll to position [914, 0]
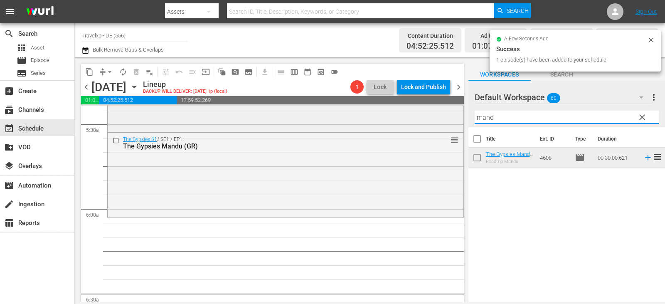
drag, startPoint x: 497, startPoint y: 118, endPoint x: 427, endPoint y: 126, distance: 70.3
click at [427, 126] on div "content_copy compress arrow_drop_down autorenew_outlined delete_forever_outline…" at bounding box center [370, 179] width 590 height 244
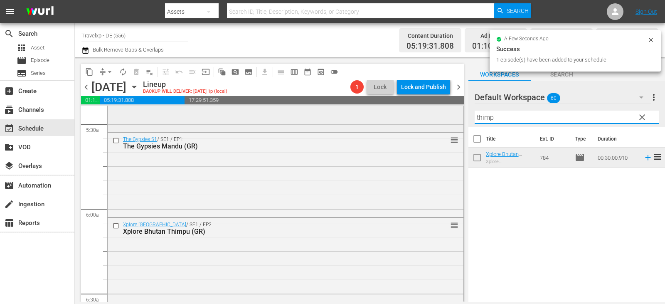
drag, startPoint x: 503, startPoint y: 116, endPoint x: 425, endPoint y: 125, distance: 79.1
click at [425, 125] on div "content_copy compress arrow_drop_down autorenew_outlined delete_forever_outline…" at bounding box center [370, 179] width 590 height 244
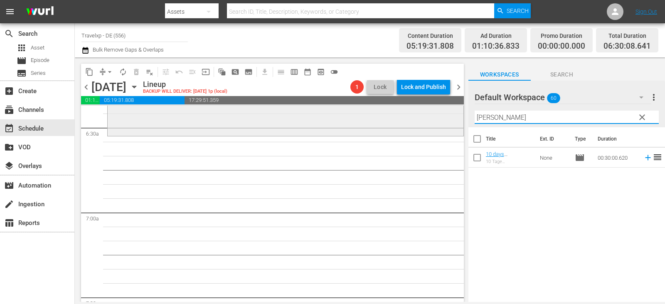
scroll to position [1080, 0]
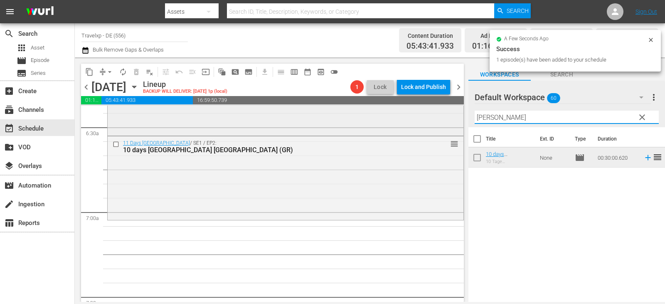
drag, startPoint x: 501, startPoint y: 118, endPoint x: 440, endPoint y: 121, distance: 61.6
click at [440, 121] on div "content_copy compress arrow_drop_down autorenew_outlined delete_forever_outline…" at bounding box center [370, 179] width 590 height 244
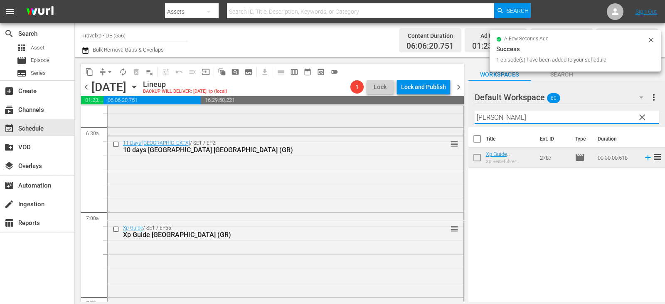
drag, startPoint x: 513, startPoint y: 122, endPoint x: 409, endPoint y: 123, distance: 104.3
click at [409, 123] on div "content_copy compress arrow_drop_down autorenew_outlined delete_forever_outline…" at bounding box center [370, 179] width 590 height 244
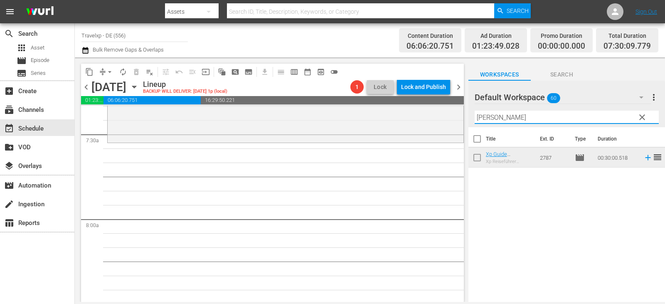
scroll to position [1246, 0]
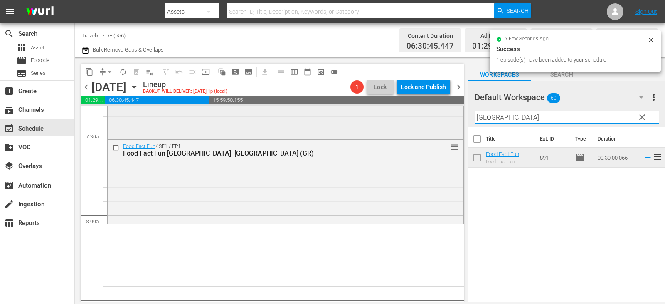
drag, startPoint x: 513, startPoint y: 119, endPoint x: 435, endPoint y: 119, distance: 77.3
click at [435, 119] on div "content_copy compress arrow_drop_down autorenew_outlined delete_forever_outline…" at bounding box center [370, 179] width 590 height 244
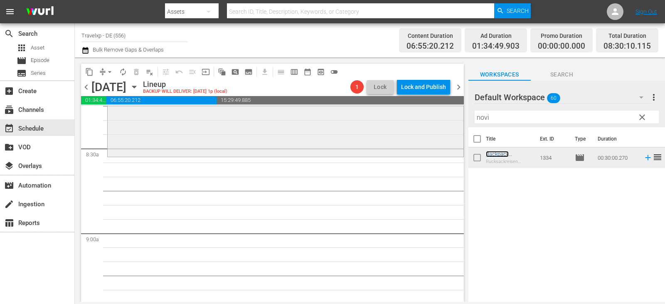
scroll to position [1412, 0]
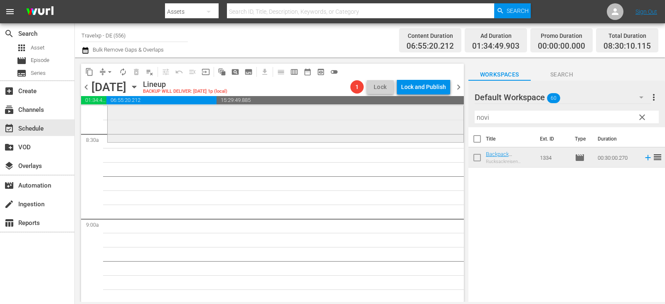
drag, startPoint x: 507, startPoint y: 112, endPoint x: 384, endPoint y: 120, distance: 123.2
click at [384, 120] on div "content_copy compress arrow_drop_down autorenew_outlined delete_forever_outline…" at bounding box center [370, 179] width 590 height 244
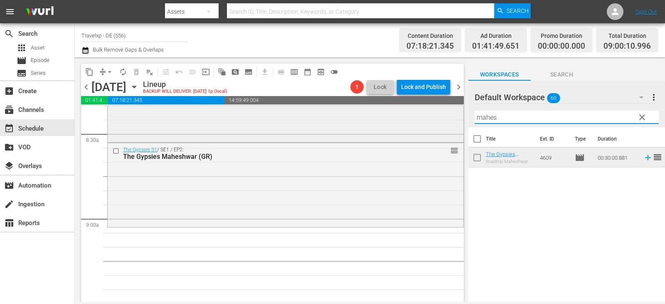
drag, startPoint x: 501, startPoint y: 121, endPoint x: 377, endPoint y: 121, distance: 123.8
click at [377, 121] on div "content_copy compress arrow_drop_down autorenew_outlined delete_forever_outline…" at bounding box center [370, 179] width 590 height 244
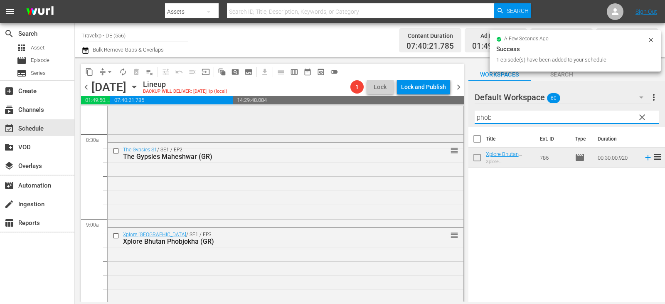
drag, startPoint x: 496, startPoint y: 117, endPoint x: 428, endPoint y: 118, distance: 68.1
click at [428, 118] on div "content_copy compress arrow_drop_down autorenew_outlined delete_forever_outline…" at bounding box center [370, 179] width 590 height 244
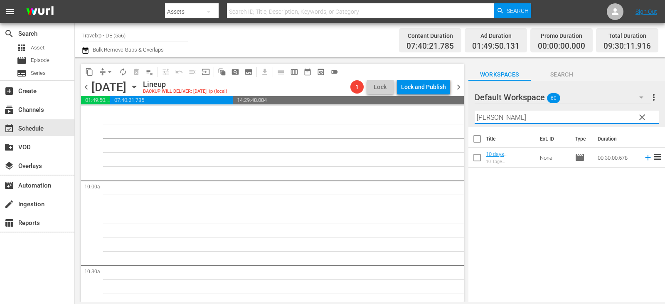
scroll to position [1579, 0]
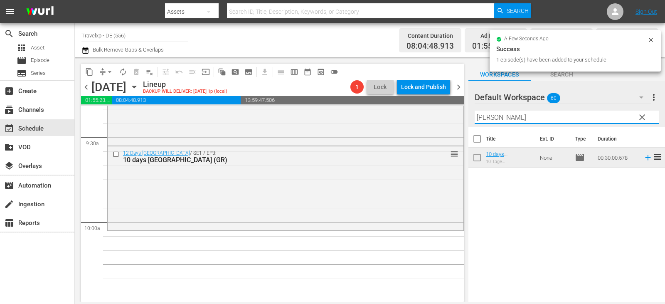
click at [404, 118] on div "content_copy compress arrow_drop_down autorenew_outlined delete_forever_outline…" at bounding box center [370, 179] width 590 height 244
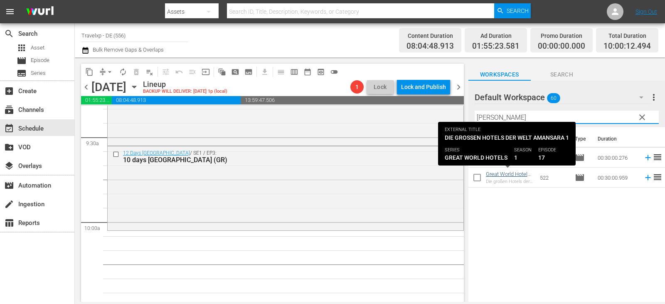
type input "[PERSON_NAME]"
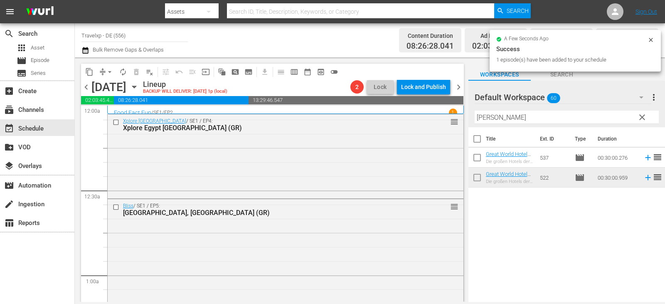
scroll to position [1579, 0]
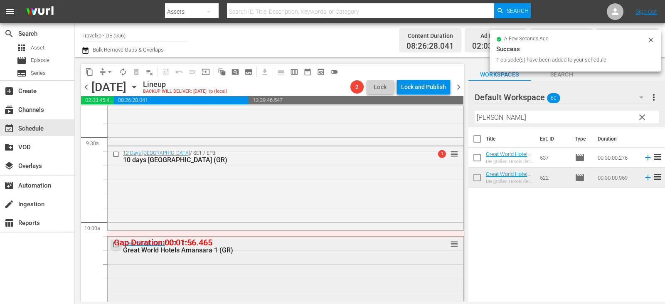
click at [117, 242] on input "checkbox" at bounding box center [117, 244] width 9 height 7
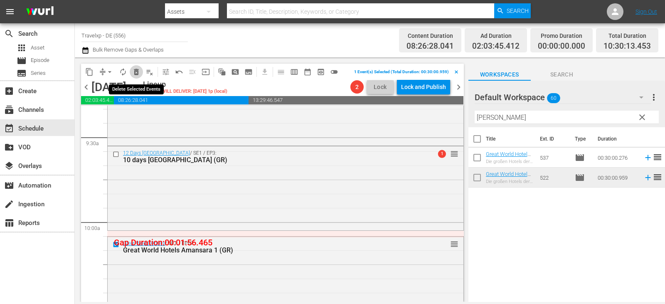
click at [137, 71] on span "delete_forever_outlined" at bounding box center [136, 72] width 8 height 8
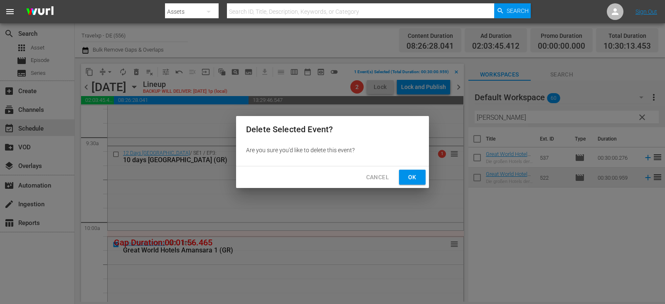
click at [413, 177] on span "Ok" at bounding box center [411, 177] width 13 height 10
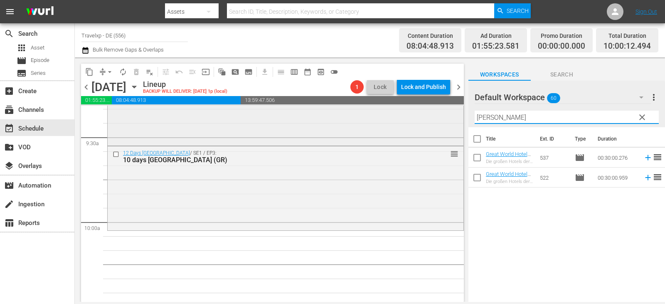
drag, startPoint x: 504, startPoint y: 118, endPoint x: 377, endPoint y: 118, distance: 127.1
click at [377, 118] on div "content_copy compress arrow_drop_down autorenew_outlined delete_forever_outline…" at bounding box center [370, 179] width 590 height 244
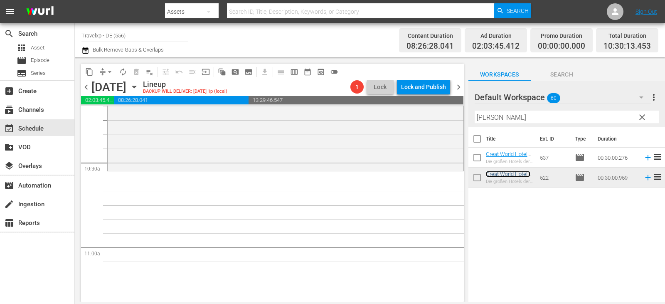
scroll to position [1745, 0]
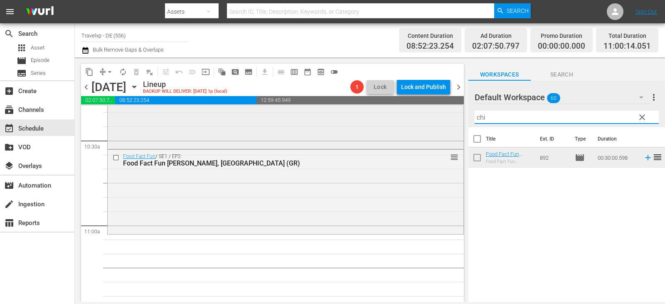
drag, startPoint x: 500, startPoint y: 116, endPoint x: 454, endPoint y: 116, distance: 46.1
click at [454, 116] on div "content_copy compress arrow_drop_down autorenew_outlined delete_forever_outline…" at bounding box center [370, 179] width 590 height 244
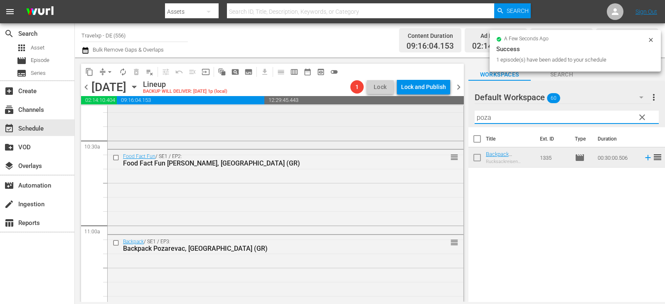
drag, startPoint x: 508, startPoint y: 118, endPoint x: 444, endPoint y: 127, distance: 65.4
click at [444, 127] on div "content_copy compress arrow_drop_down autorenew_outlined delete_forever_outline…" at bounding box center [370, 179] width 590 height 244
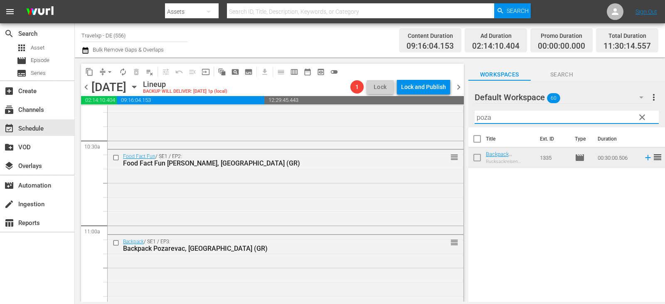
scroll to position [1952, 0]
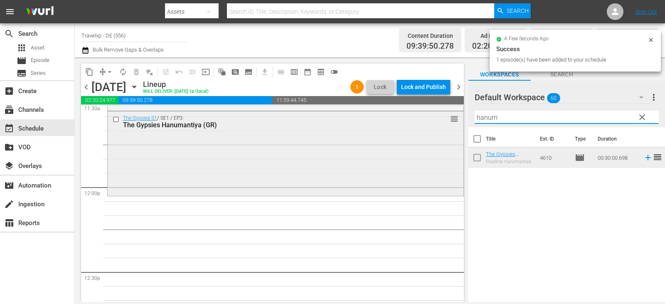
drag, startPoint x: 503, startPoint y: 118, endPoint x: 416, endPoint y: 120, distance: 87.3
click at [416, 120] on div "content_copy compress arrow_drop_down autorenew_outlined delete_forever_outline…" at bounding box center [370, 179] width 590 height 244
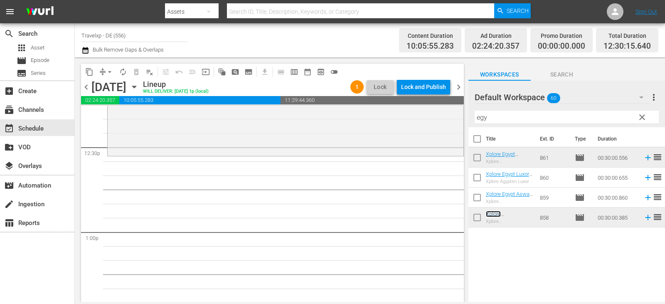
scroll to position [2119, 0]
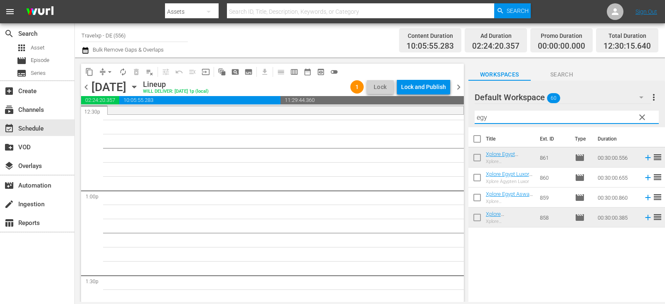
drag, startPoint x: 471, startPoint y: 118, endPoint x: 453, endPoint y: 118, distance: 18.3
click at [453, 118] on div "content_copy compress arrow_drop_down autorenew_outlined delete_forever_outline…" at bounding box center [370, 179] width 590 height 244
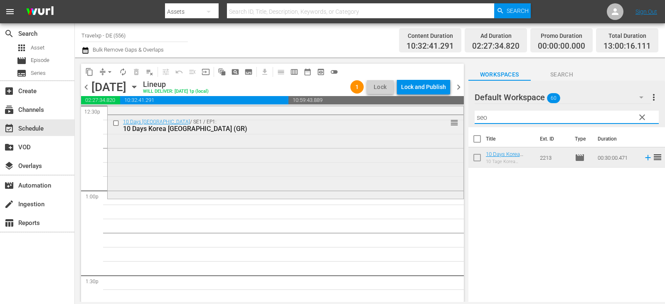
drag, startPoint x: 498, startPoint y: 117, endPoint x: 453, endPoint y: 118, distance: 44.5
click at [453, 118] on div "content_copy compress arrow_drop_down autorenew_outlined delete_forever_outline…" at bounding box center [370, 179] width 590 height 244
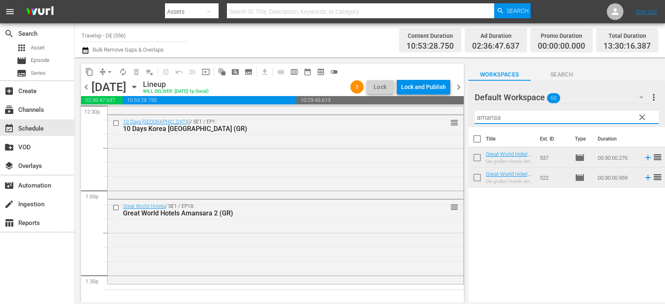
drag, startPoint x: 512, startPoint y: 114, endPoint x: 458, endPoint y: 121, distance: 54.5
click at [458, 121] on div "content_copy compress arrow_drop_down autorenew_outlined delete_forever_outline…" at bounding box center [370, 179] width 590 height 244
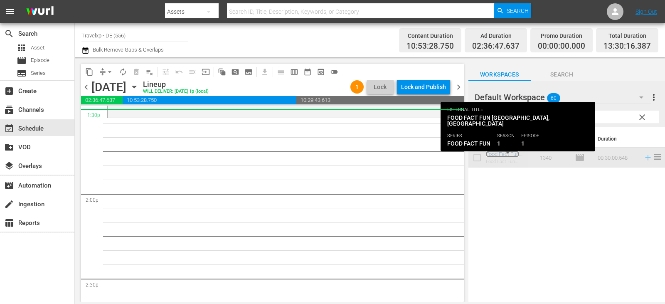
scroll to position [2279, 0]
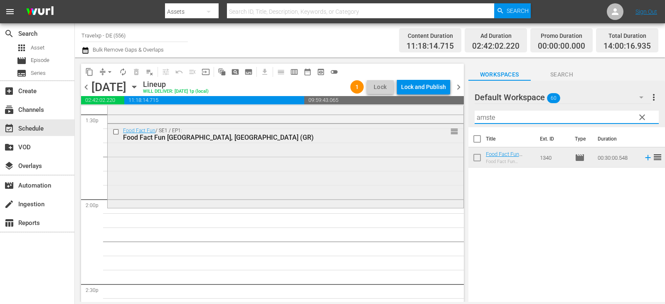
drag, startPoint x: 505, startPoint y: 117, endPoint x: 413, endPoint y: 140, distance: 94.2
click at [413, 140] on div "content_copy compress arrow_drop_down autorenew_outlined delete_forever_outline…" at bounding box center [370, 179] width 590 height 244
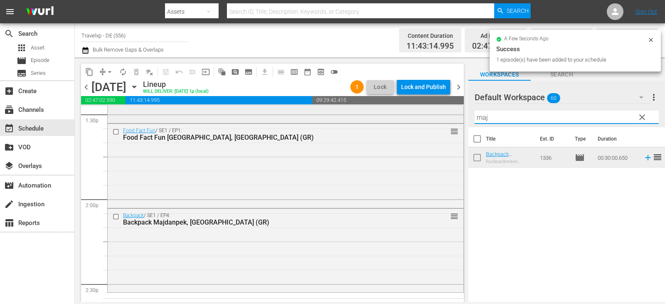
drag, startPoint x: 497, startPoint y: 118, endPoint x: 397, endPoint y: 118, distance: 100.5
click at [397, 118] on div "content_copy compress arrow_drop_down autorenew_outlined delete_forever_outline…" at bounding box center [370, 179] width 590 height 244
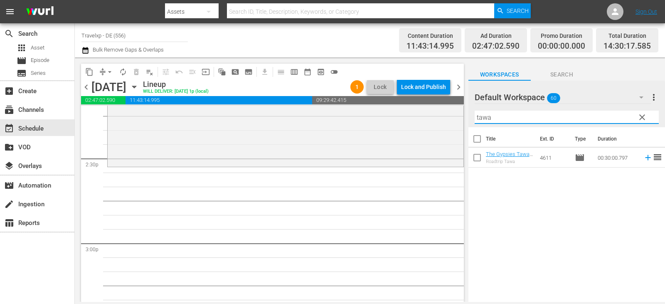
scroll to position [2446, 0]
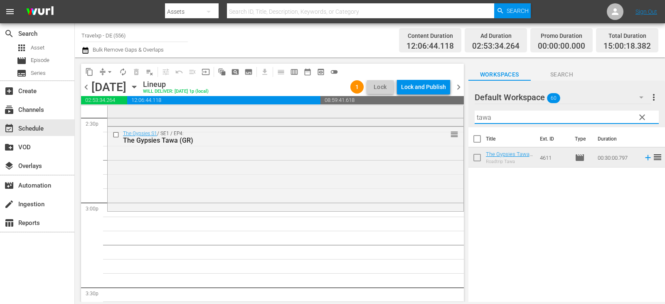
drag, startPoint x: 496, startPoint y: 115, endPoint x: 447, endPoint y: 115, distance: 48.2
click at [447, 115] on div "content_copy compress arrow_drop_down autorenew_outlined delete_forever_outline…" at bounding box center [370, 179] width 590 height 244
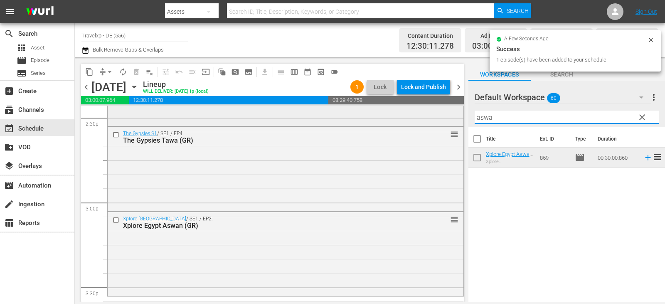
click at [438, 121] on div "content_copy compress arrow_drop_down autorenew_outlined delete_forever_outline…" at bounding box center [370, 179] width 590 height 244
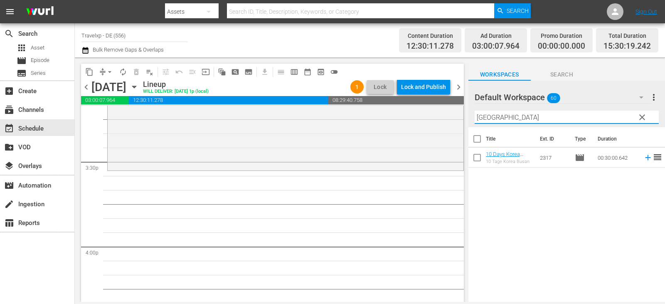
scroll to position [2612, 0]
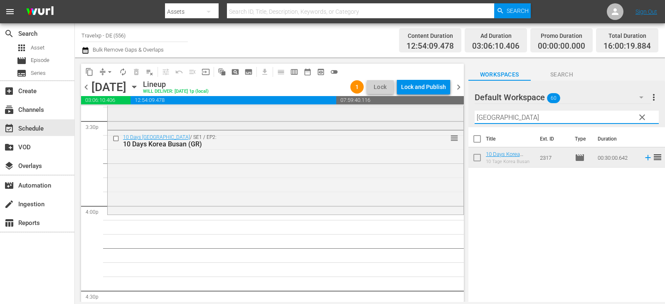
drag, startPoint x: 505, startPoint y: 120, endPoint x: 432, endPoint y: 120, distance: 73.1
click at [432, 120] on div "content_copy compress arrow_drop_down autorenew_outlined delete_forever_outline…" at bounding box center [370, 179] width 590 height 244
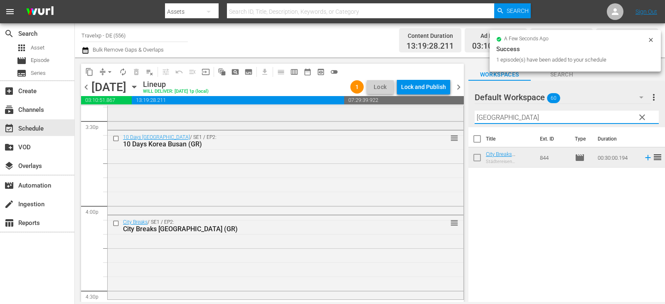
drag, startPoint x: 508, startPoint y: 121, endPoint x: 449, endPoint y: 119, distance: 59.4
click at [449, 119] on div "content_copy compress arrow_drop_down autorenew_outlined delete_forever_outline…" at bounding box center [370, 179] width 590 height 244
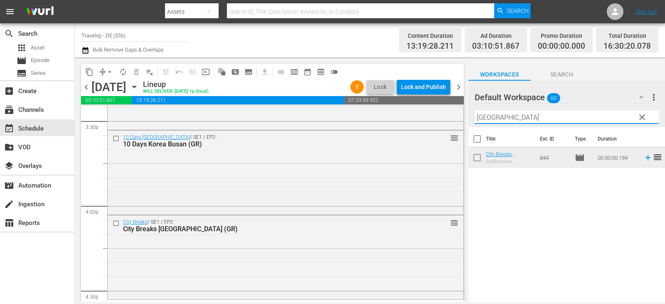
scroll to position [2778, 0]
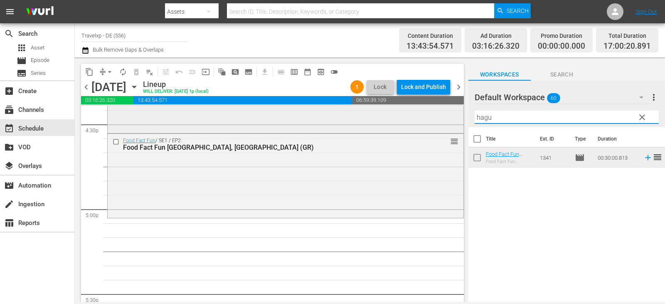
drag, startPoint x: 497, startPoint y: 118, endPoint x: 435, endPoint y: 117, distance: 62.8
click at [435, 117] on div "content_copy compress arrow_drop_down autorenew_outlined delete_forever_outline…" at bounding box center [370, 179] width 590 height 244
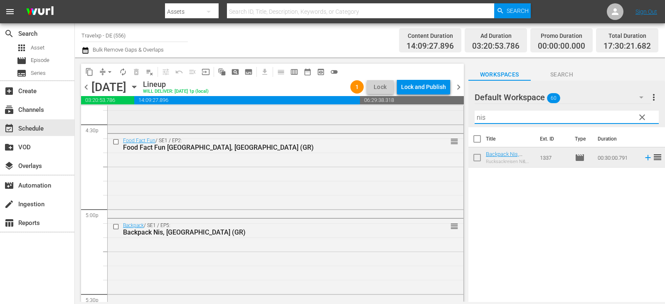
drag, startPoint x: 496, startPoint y: 116, endPoint x: 398, endPoint y: 114, distance: 98.1
click at [398, 114] on div "content_copy compress arrow_drop_down autorenew_outlined delete_forever_outline…" at bounding box center [370, 179] width 590 height 244
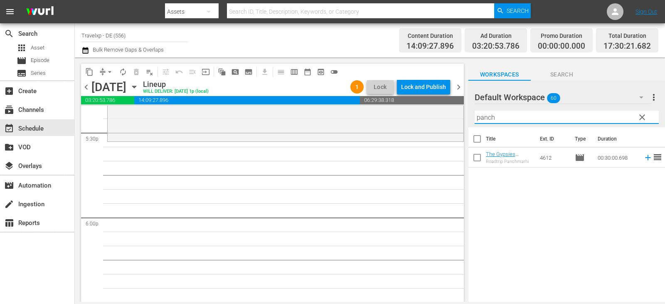
scroll to position [2944, 0]
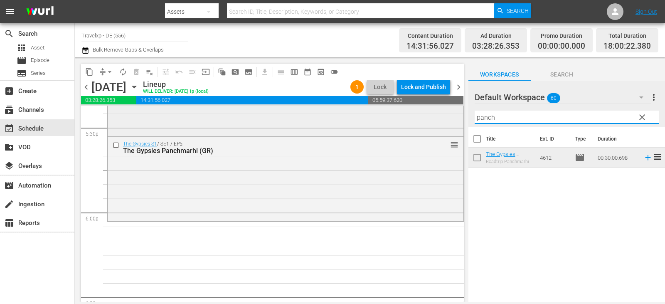
drag, startPoint x: 503, startPoint y: 121, endPoint x: 446, endPoint y: 120, distance: 56.9
click at [446, 120] on div "content_copy compress arrow_drop_down autorenew_outlined delete_forever_outline…" at bounding box center [370, 179] width 590 height 244
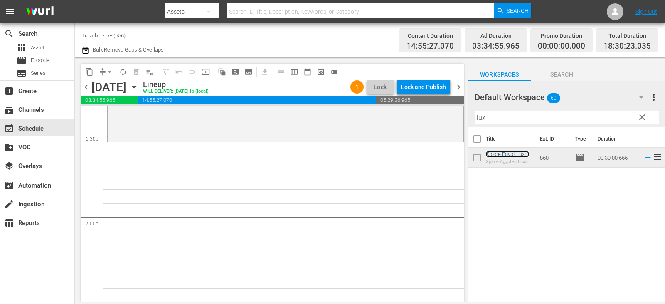
scroll to position [3110, 0]
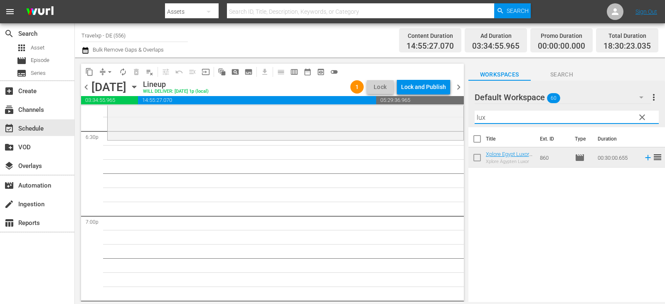
drag, startPoint x: 489, startPoint y: 115, endPoint x: 460, endPoint y: 120, distance: 29.0
click at [460, 120] on div "content_copy compress arrow_drop_down autorenew_outlined delete_forever_outline…" at bounding box center [370, 179] width 590 height 244
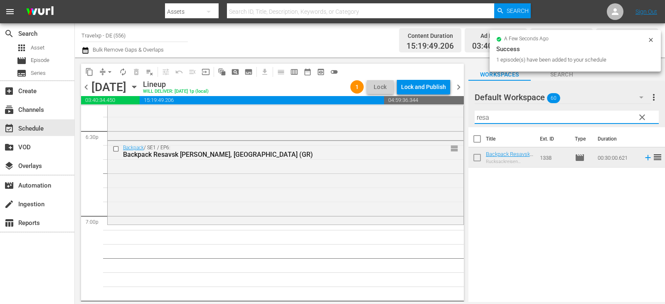
drag, startPoint x: 494, startPoint y: 115, endPoint x: 461, endPoint y: 118, distance: 32.9
click at [461, 118] on div "content_copy compress arrow_drop_down autorenew_outlined delete_forever_outline…" at bounding box center [370, 179] width 590 height 244
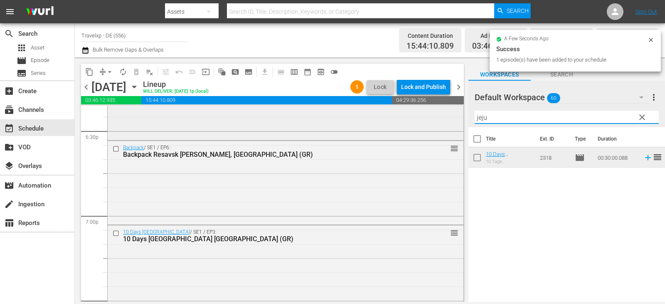
drag, startPoint x: 496, startPoint y: 120, endPoint x: 430, endPoint y: 128, distance: 66.5
click at [430, 128] on div "content_copy compress arrow_drop_down autorenew_outlined delete_forever_outline…" at bounding box center [370, 179] width 590 height 244
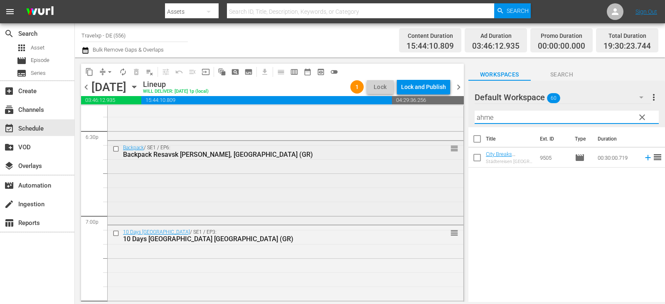
scroll to position [3276, 0]
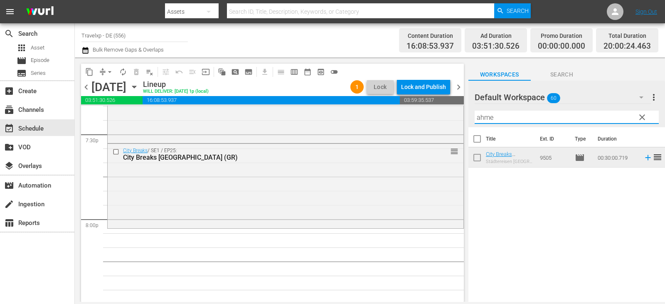
drag, startPoint x: 492, startPoint y: 117, endPoint x: 465, endPoint y: 117, distance: 26.6
click at [465, 117] on div "content_copy compress arrow_drop_down autorenew_outlined delete_forever_outline…" at bounding box center [370, 179] width 590 height 244
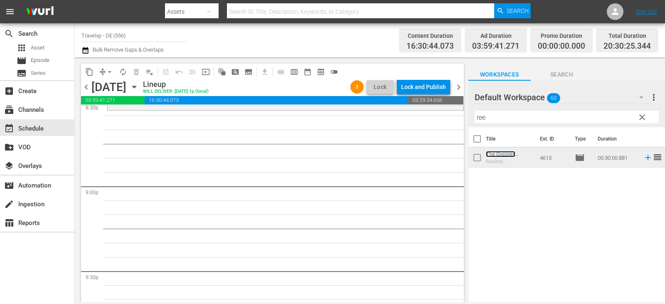
scroll to position [3443, 0]
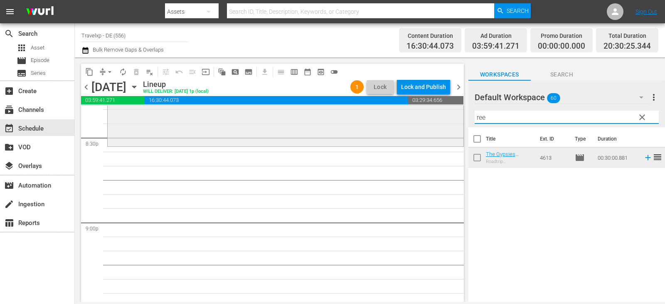
drag, startPoint x: 499, startPoint y: 118, endPoint x: 417, endPoint y: 126, distance: 81.4
click at [417, 126] on div "content_copy compress arrow_drop_down autorenew_outlined delete_forever_outline…" at bounding box center [370, 179] width 590 height 244
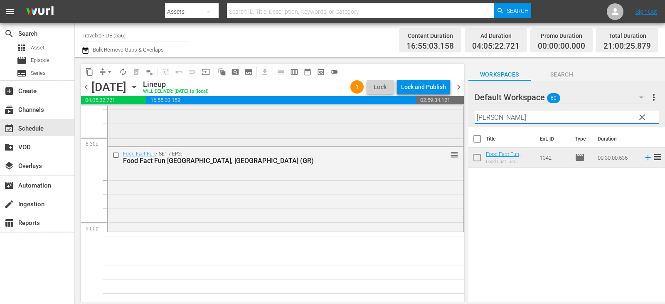
drag, startPoint x: 501, startPoint y: 118, endPoint x: 444, endPoint y: 119, distance: 56.9
click at [444, 119] on div "content_copy compress arrow_drop_down autorenew_outlined delete_forever_outline…" at bounding box center [370, 179] width 590 height 244
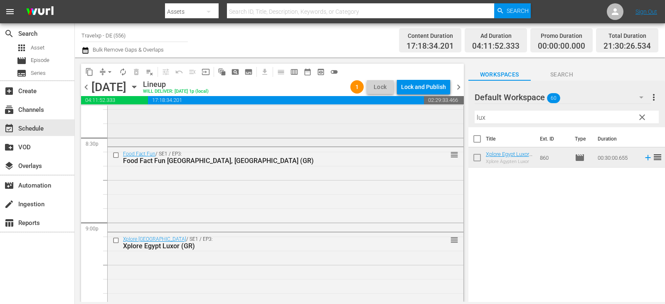
drag, startPoint x: 496, startPoint y: 121, endPoint x: 382, endPoint y: 123, distance: 113.4
click at [382, 123] on div "content_copy compress arrow_drop_down autorenew_outlined delete_forever_outline…" at bounding box center [370, 179] width 590 height 244
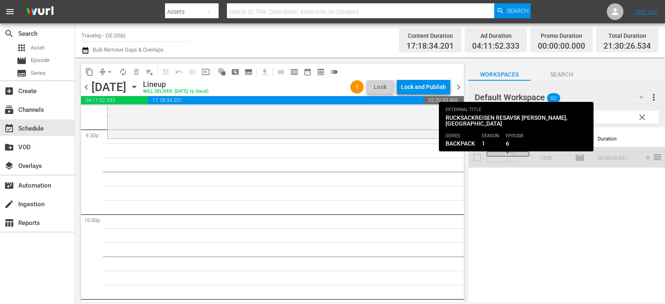
scroll to position [3605, 0]
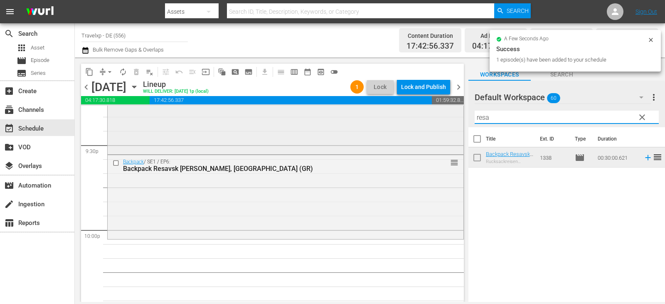
click at [453, 121] on div "content_copy compress arrow_drop_down autorenew_outlined delete_forever_outline…" at bounding box center [370, 179] width 590 height 244
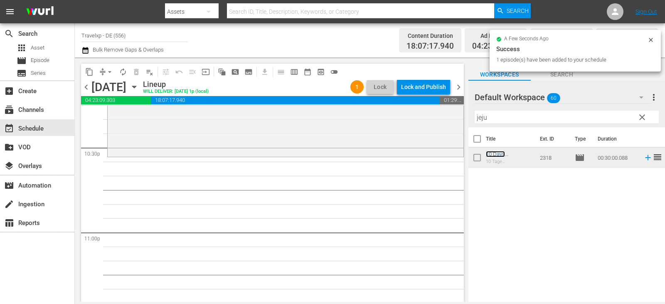
scroll to position [3812, 0]
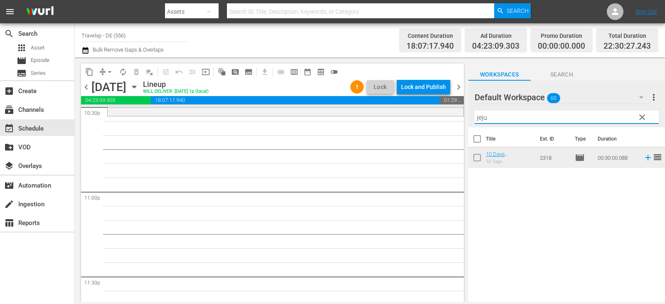
drag, startPoint x: 483, startPoint y: 118, endPoint x: 457, endPoint y: 121, distance: 26.0
click at [457, 121] on div "content_copy compress arrow_drop_down autorenew_outlined delete_forever_outline…" at bounding box center [370, 179] width 590 height 244
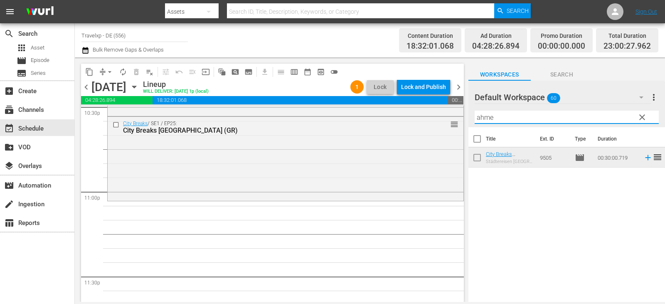
drag, startPoint x: 474, startPoint y: 119, endPoint x: 459, endPoint y: 121, distance: 14.7
click at [459, 121] on div "content_copy compress arrow_drop_down autorenew_outlined delete_forever_outline…" at bounding box center [370, 179] width 590 height 244
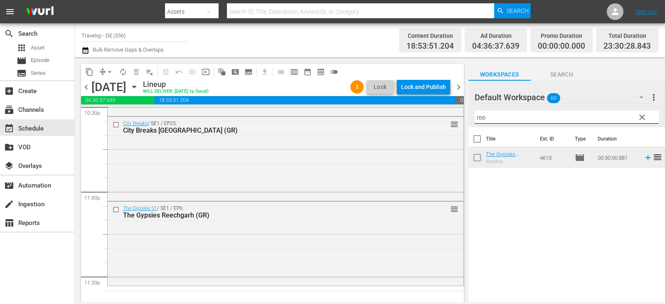
drag, startPoint x: 491, startPoint y: 119, endPoint x: 460, endPoint y: 123, distance: 31.4
click at [460, 123] on div "content_copy compress arrow_drop_down autorenew_outlined delete_forever_outline…" at bounding box center [370, 179] width 590 height 244
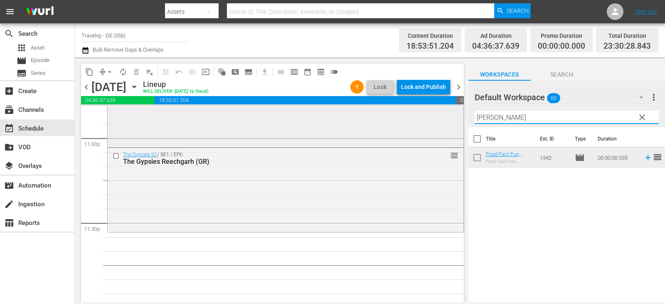
scroll to position [3872, 0]
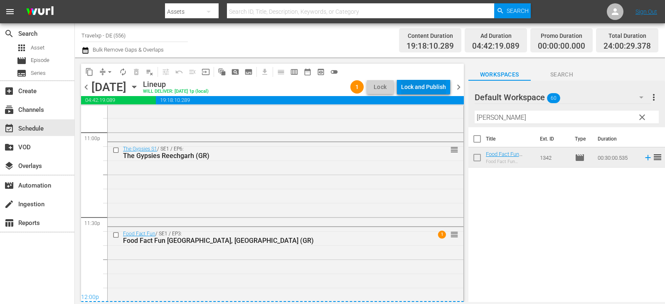
click at [439, 89] on div "Lock and Publish" at bounding box center [423, 86] width 45 height 15
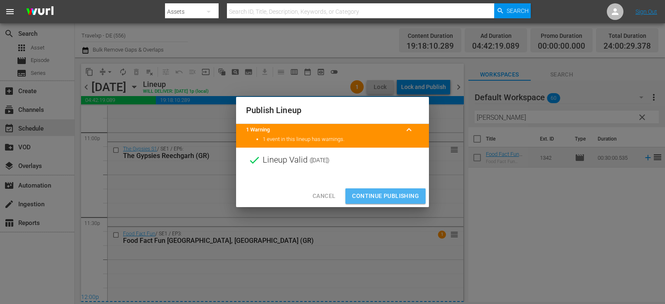
click at [396, 193] on span "Continue Publishing" at bounding box center [385, 196] width 67 height 10
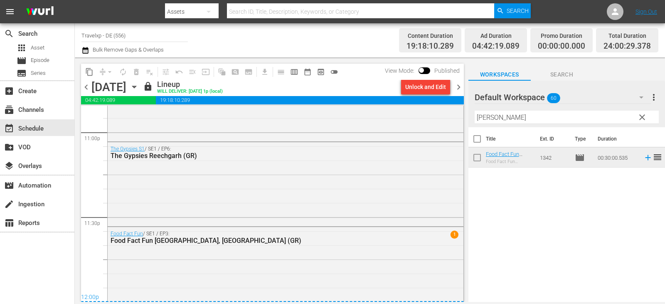
click at [457, 86] on span "chevron_right" at bounding box center [458, 87] width 10 height 10
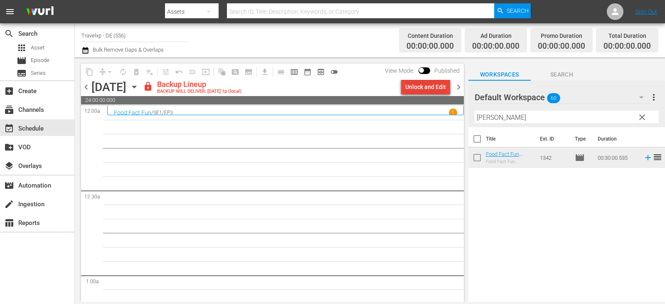
click at [433, 88] on div "Unlock and Edit" at bounding box center [425, 86] width 41 height 15
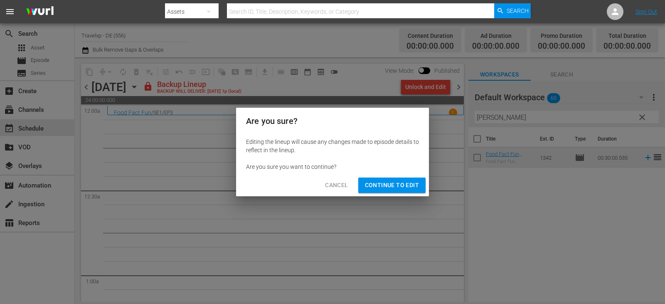
click at [383, 184] on span "Continue to Edit" at bounding box center [392, 185] width 54 height 10
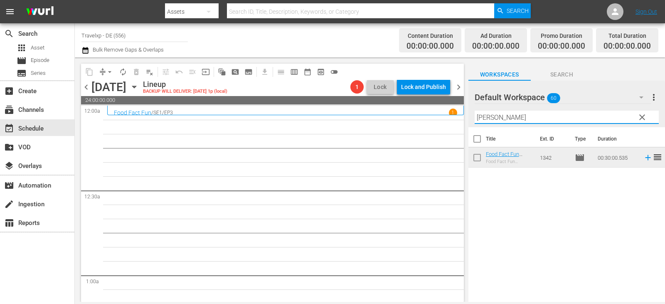
drag, startPoint x: 483, startPoint y: 120, endPoint x: 459, endPoint y: 123, distance: 23.8
click at [459, 123] on div "content_copy compress arrow_drop_down autorenew_outlined delete_forever_outline…" at bounding box center [370, 179] width 590 height 244
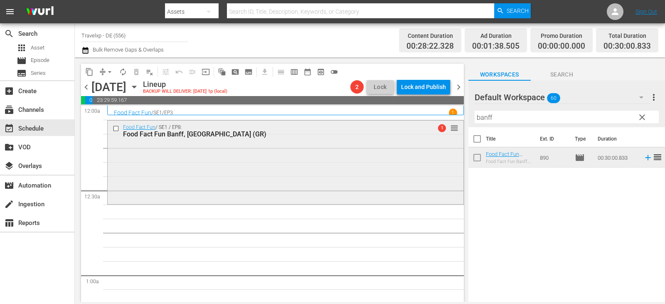
click at [118, 127] on input "checkbox" at bounding box center [117, 128] width 9 height 7
click at [136, 71] on span "delete_forever_outlined" at bounding box center [136, 72] width 8 height 8
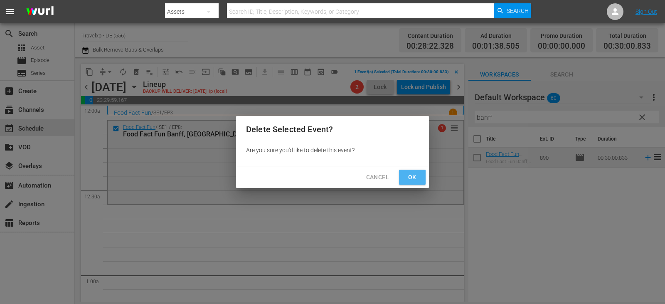
click at [407, 181] on span "Ok" at bounding box center [411, 177] width 13 height 10
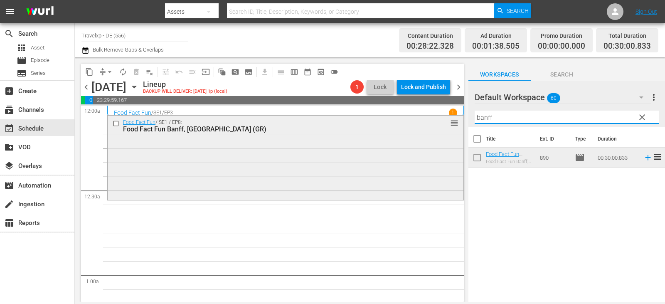
drag, startPoint x: 495, startPoint y: 115, endPoint x: 419, endPoint y: 115, distance: 76.0
click at [419, 115] on div "content_copy compress arrow_drop_down autorenew_outlined delete_forever_outline…" at bounding box center [370, 179] width 590 height 244
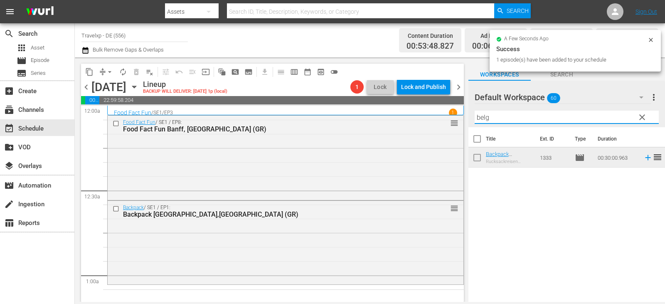
drag, startPoint x: 495, startPoint y: 121, endPoint x: 458, endPoint y: 121, distance: 37.0
click at [458, 121] on div "content_copy compress arrow_drop_down autorenew_outlined delete_forever_outline…" at bounding box center [370, 179] width 590 height 244
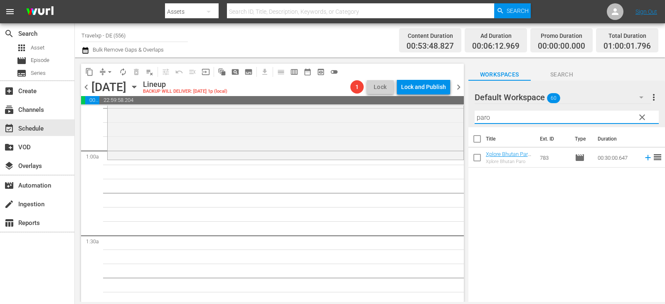
scroll to position [166, 0]
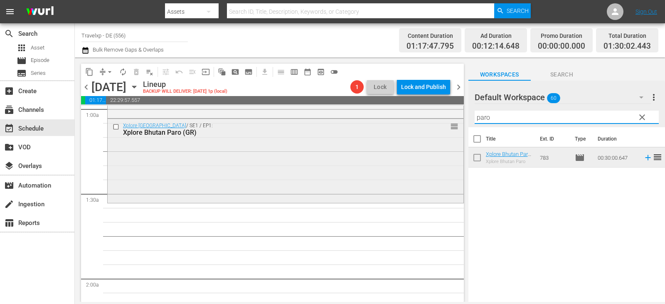
drag, startPoint x: 501, startPoint y: 120, endPoint x: 430, endPoint y: 123, distance: 71.1
click at [430, 123] on div "content_copy compress arrow_drop_down autorenew_outlined delete_forever_outline…" at bounding box center [370, 179] width 590 height 244
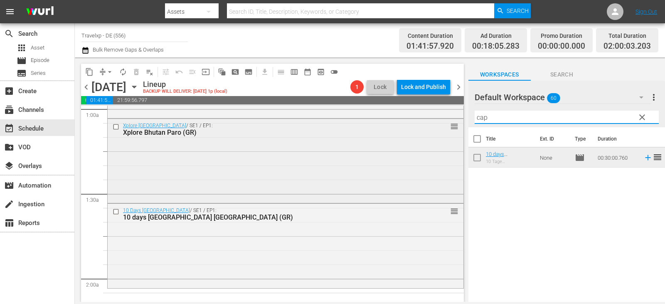
drag, startPoint x: 501, startPoint y: 119, endPoint x: 417, endPoint y: 119, distance: 83.9
click at [417, 119] on div "content_copy compress arrow_drop_down autorenew_outlined delete_forever_outline…" at bounding box center [370, 179] width 590 height 244
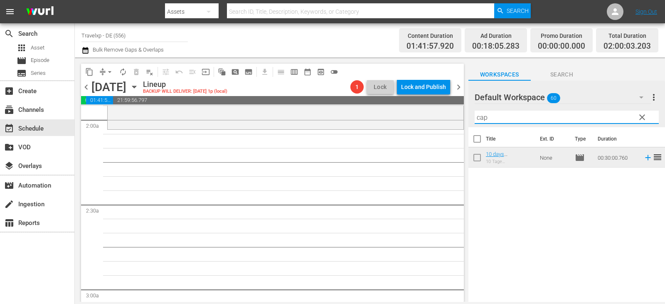
scroll to position [332, 0]
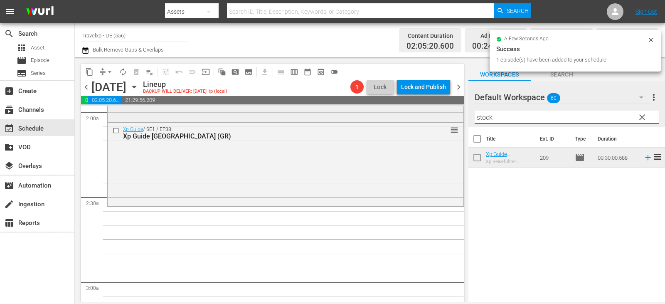
drag, startPoint x: 454, startPoint y: 117, endPoint x: 415, endPoint y: 117, distance: 38.6
click at [415, 117] on div "content_copy compress arrow_drop_down autorenew_outlined delete_forever_outline…" at bounding box center [370, 179] width 590 height 244
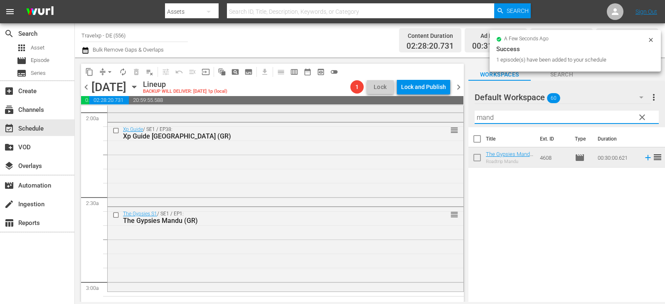
drag, startPoint x: 467, startPoint y: 119, endPoint x: 456, endPoint y: 118, distance: 11.2
click at [456, 118] on div "content_copy compress arrow_drop_down autorenew_outlined delete_forever_outline…" at bounding box center [370, 179] width 590 height 244
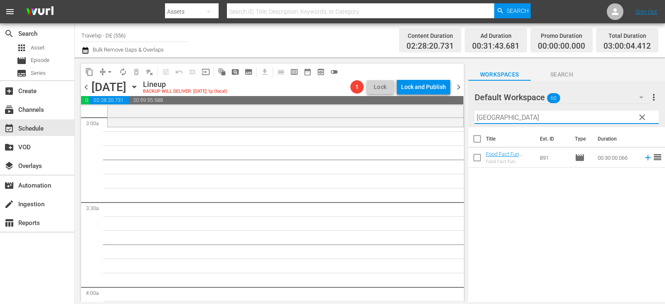
scroll to position [499, 0]
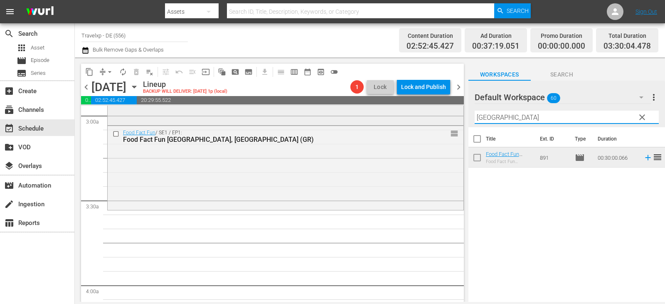
drag, startPoint x: 499, startPoint y: 115, endPoint x: 446, endPoint y: 122, distance: 52.8
click at [446, 122] on div "content_copy compress arrow_drop_down autorenew_outlined delete_forever_outline…" at bounding box center [370, 179] width 590 height 244
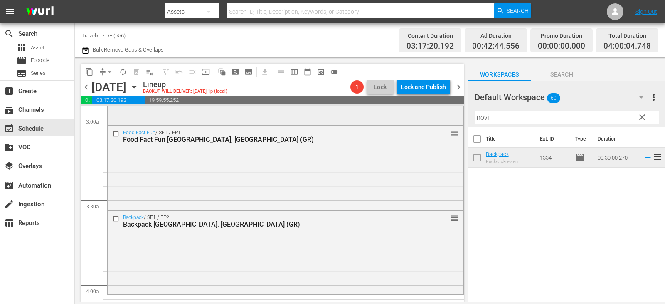
drag, startPoint x: 481, startPoint y: 118, endPoint x: 448, endPoint y: 121, distance: 33.7
click at [448, 121] on div "content_copy compress arrow_drop_down autorenew_outlined delete_forever_outline…" at bounding box center [370, 179] width 590 height 244
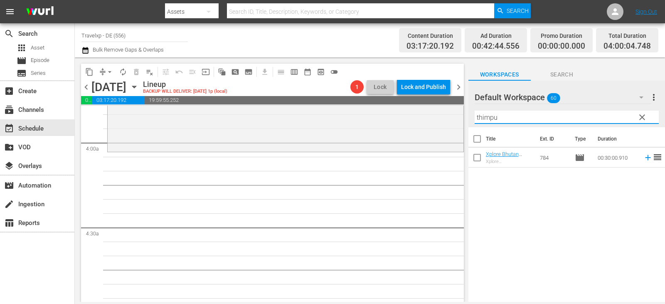
scroll to position [665, 0]
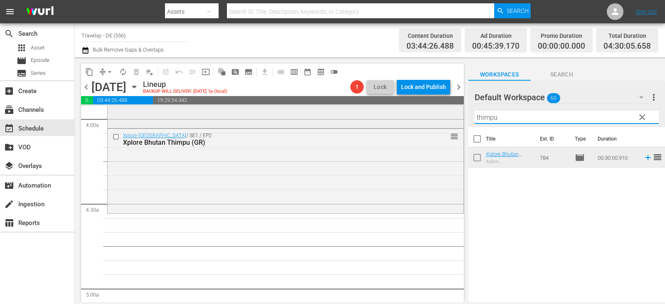
drag, startPoint x: 511, startPoint y: 120, endPoint x: 432, endPoint y: 123, distance: 79.0
click at [432, 123] on div "content_copy compress arrow_drop_down autorenew_outlined delete_forever_outline…" at bounding box center [370, 179] width 590 height 244
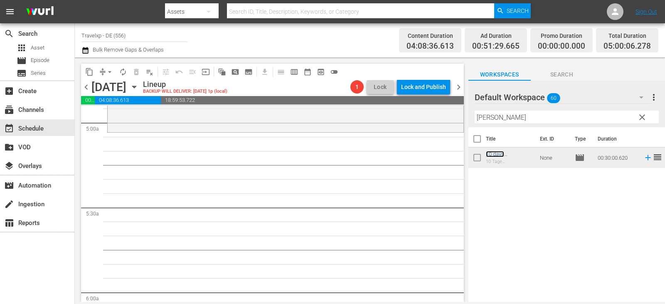
scroll to position [831, 0]
drag, startPoint x: 499, startPoint y: 118, endPoint x: 427, endPoint y: 118, distance: 71.9
click at [427, 118] on div "content_copy compress arrow_drop_down autorenew_outlined delete_forever_outline…" at bounding box center [370, 179] width 590 height 244
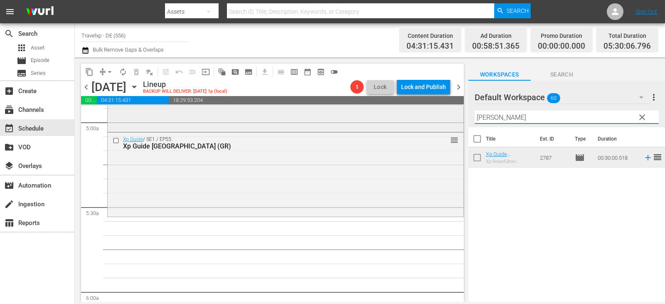
drag, startPoint x: 464, startPoint y: 121, endPoint x: 456, endPoint y: 120, distance: 8.4
click at [456, 120] on div "content_copy compress arrow_drop_down autorenew_outlined delete_forever_outline…" at bounding box center [370, 179] width 590 height 244
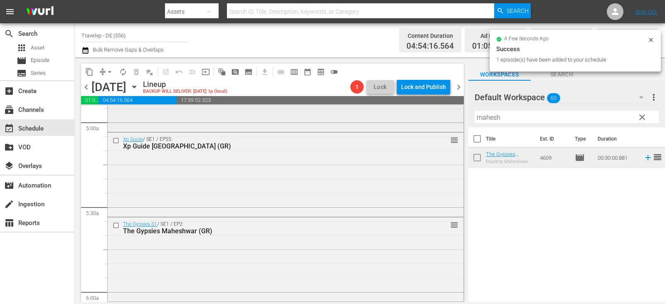
click at [404, 123] on div "content_copy compress arrow_drop_down autorenew_outlined delete_forever_outline…" at bounding box center [370, 179] width 590 height 244
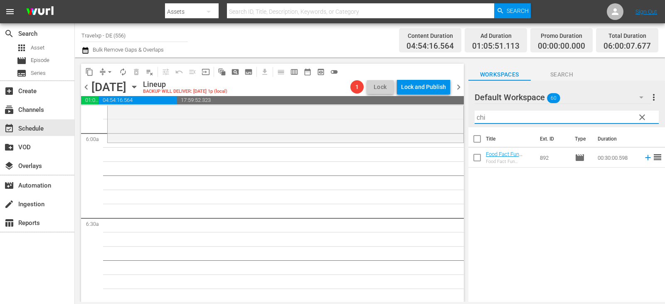
scroll to position [997, 0]
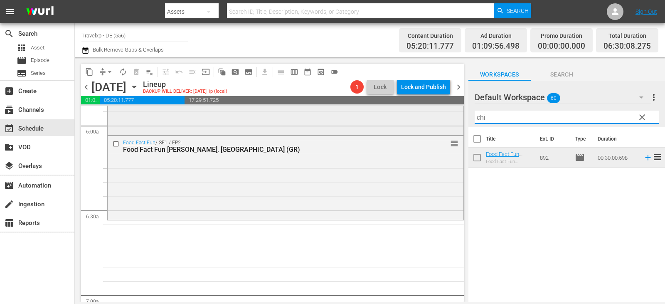
drag, startPoint x: 494, startPoint y: 115, endPoint x: 440, endPoint y: 119, distance: 53.7
click at [440, 119] on div "content_copy compress arrow_drop_down autorenew_outlined delete_forever_outline…" at bounding box center [370, 179] width 590 height 244
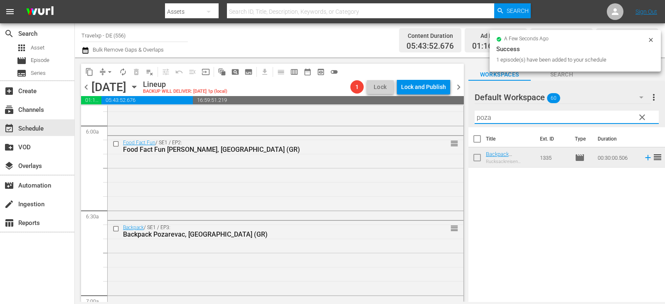
drag, startPoint x: 497, startPoint y: 118, endPoint x: 460, endPoint y: 120, distance: 36.6
click at [460, 120] on div "content_copy compress arrow_drop_down autorenew_outlined delete_forever_outline…" at bounding box center [370, 179] width 590 height 244
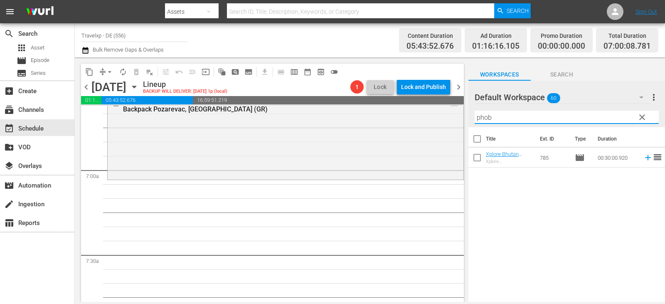
scroll to position [1163, 0]
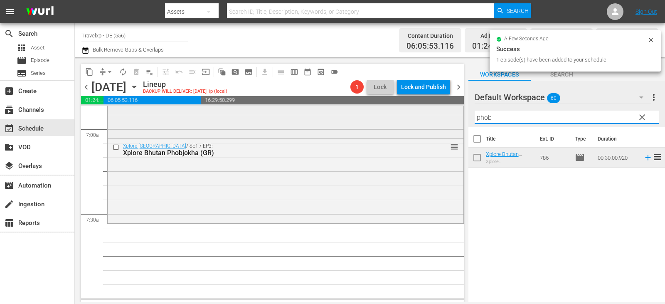
click at [440, 121] on div "content_copy compress arrow_drop_down autorenew_outlined delete_forever_outline…" at bounding box center [370, 179] width 590 height 244
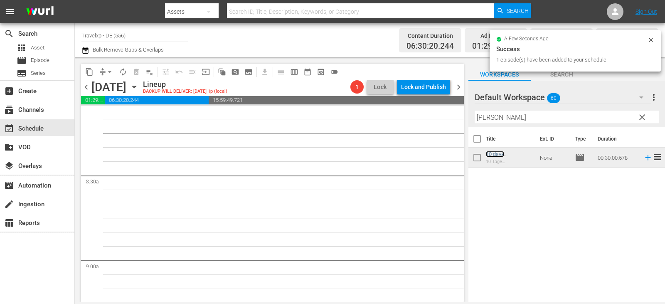
scroll to position [1329, 0]
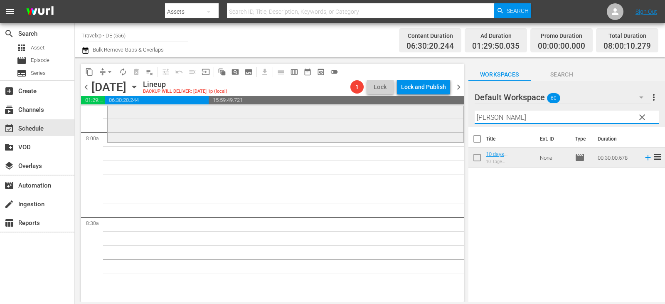
drag, startPoint x: 502, startPoint y: 119, endPoint x: 457, endPoint y: 118, distance: 44.9
click at [457, 118] on div "content_copy compress arrow_drop_down autorenew_outlined delete_forever_outline…" at bounding box center [370, 179] width 590 height 244
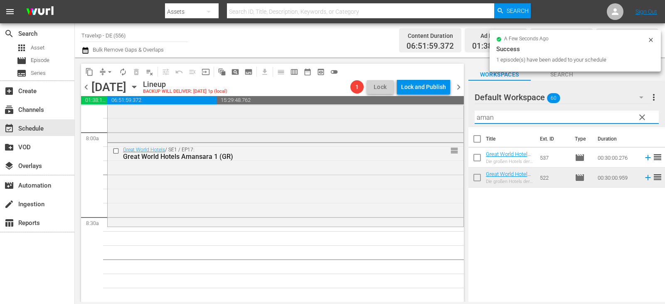
drag, startPoint x: 497, startPoint y: 120, endPoint x: 431, endPoint y: 120, distance: 66.5
click at [431, 120] on div "content_copy compress arrow_drop_down autorenew_outlined delete_forever_outline…" at bounding box center [370, 179] width 590 height 244
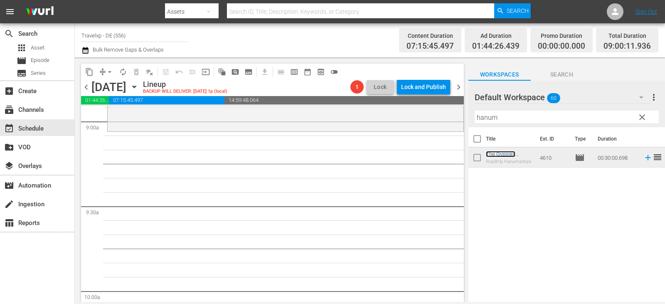
scroll to position [1496, 0]
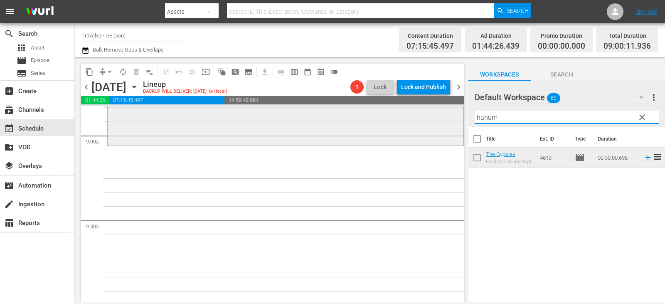
drag, startPoint x: 502, startPoint y: 118, endPoint x: 424, endPoint y: 118, distance: 78.5
click at [424, 118] on div "content_copy compress arrow_drop_down autorenew_outlined delete_forever_outline…" at bounding box center [370, 179] width 590 height 244
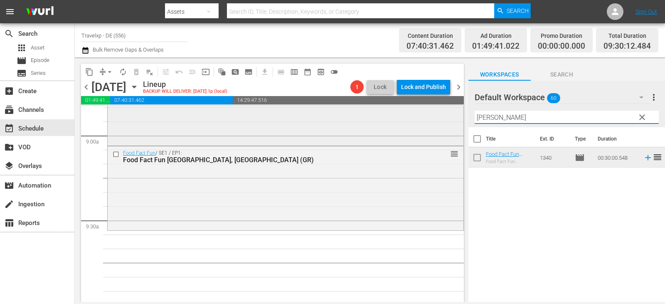
drag, startPoint x: 494, startPoint y: 117, endPoint x: 435, endPoint y: 130, distance: 60.1
click at [435, 130] on div "content_copy compress arrow_drop_down autorenew_outlined delete_forever_outline…" at bounding box center [370, 179] width 590 height 244
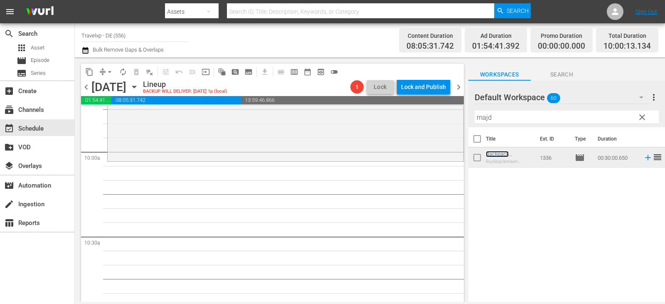
scroll to position [1662, 0]
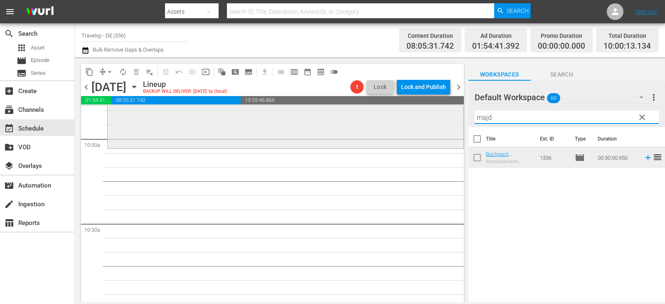
drag, startPoint x: 497, startPoint y: 121, endPoint x: 430, endPoint y: 119, distance: 66.9
click at [430, 119] on div "content_copy compress arrow_drop_down autorenew_outlined delete_forever_outline…" at bounding box center [370, 179] width 590 height 244
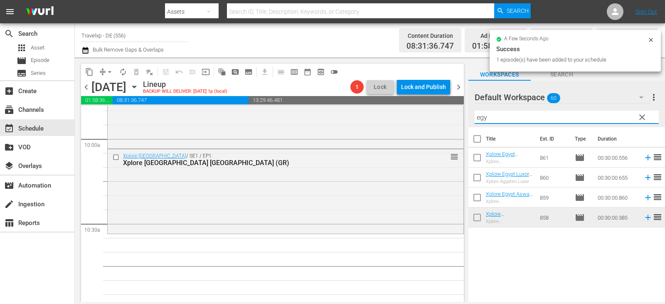
click at [428, 116] on div "content_copy compress arrow_drop_down autorenew_outlined delete_forever_outline…" at bounding box center [370, 179] width 590 height 244
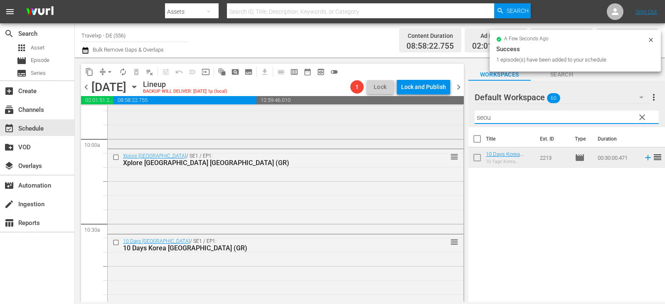
drag, startPoint x: 502, startPoint y: 119, endPoint x: 434, endPoint y: 119, distance: 67.7
click at [434, 119] on div "content_copy compress arrow_drop_down autorenew_outlined delete_forever_outline…" at bounding box center [370, 179] width 590 height 244
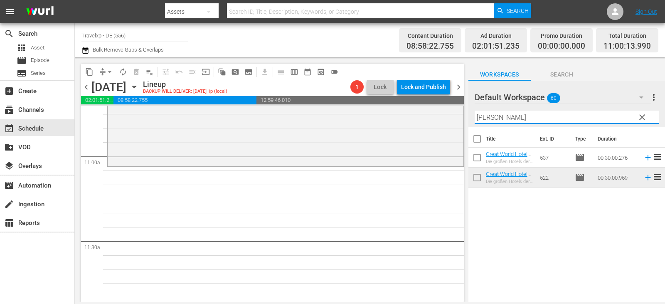
scroll to position [1828, 0]
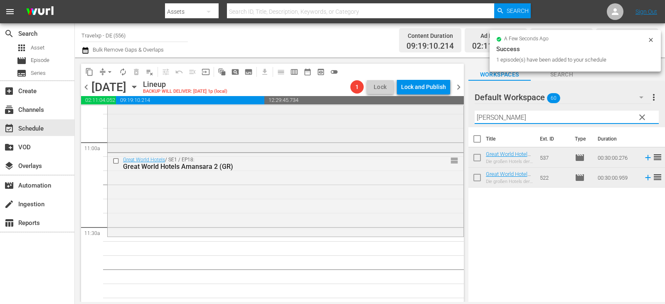
drag, startPoint x: 517, startPoint y: 117, endPoint x: 426, endPoint y: 116, distance: 90.6
click at [426, 116] on div "content_copy compress arrow_drop_down autorenew_outlined delete_forever_outline…" at bounding box center [370, 179] width 590 height 244
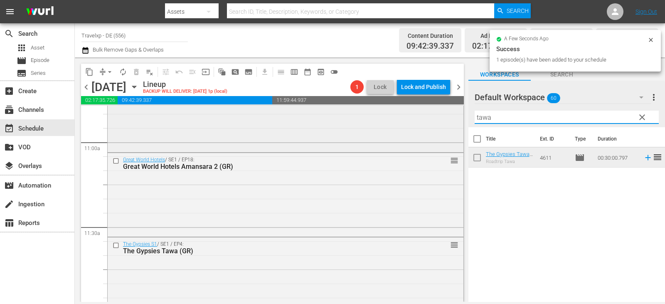
click at [386, 113] on div "content_copy compress arrow_drop_down autorenew_outlined delete_forever_outline…" at bounding box center [370, 179] width 590 height 244
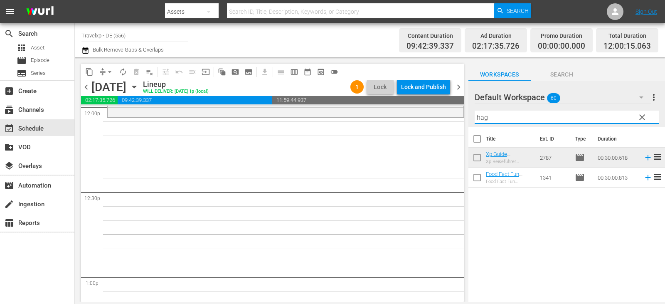
scroll to position [2036, 0]
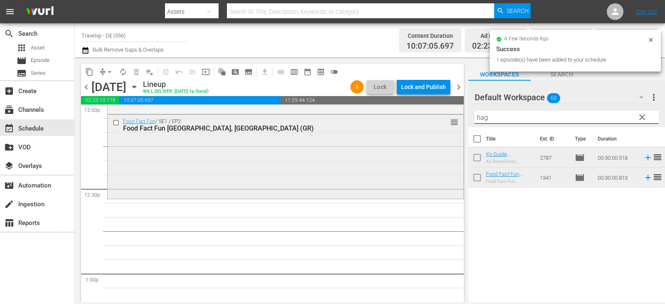
drag, startPoint x: 492, startPoint y: 116, endPoint x: 425, endPoint y: 121, distance: 67.5
click at [425, 121] on div "content_copy compress arrow_drop_down autorenew_outlined delete_forever_outline…" at bounding box center [370, 179] width 590 height 244
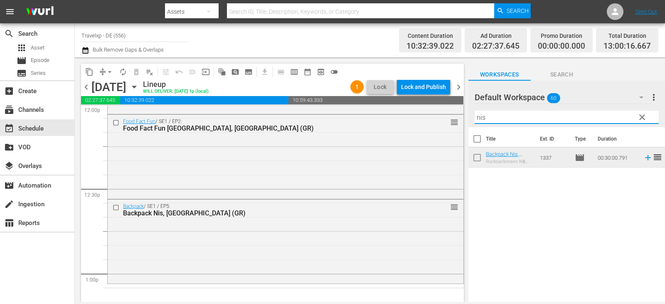
drag, startPoint x: 491, startPoint y: 117, endPoint x: 461, endPoint y: 118, distance: 29.5
click at [461, 118] on div "content_copy compress arrow_drop_down autorenew_outlined delete_forever_outline…" at bounding box center [370, 179] width 590 height 244
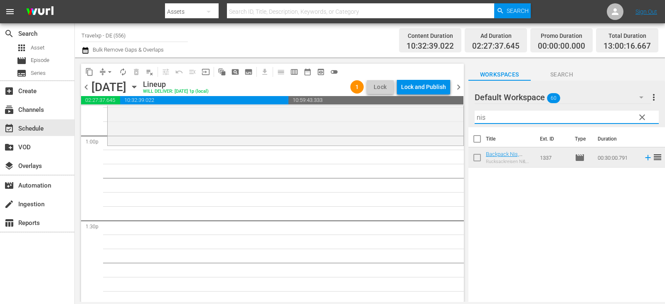
scroll to position [2160, 0]
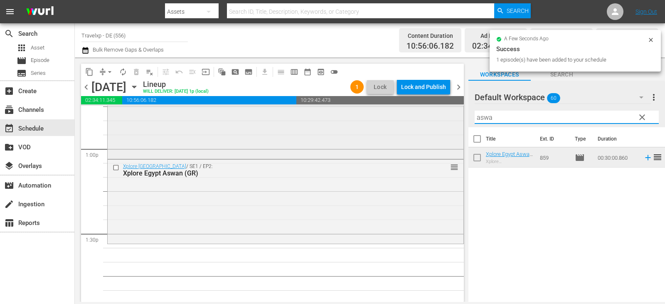
drag, startPoint x: 501, startPoint y: 117, endPoint x: 419, endPoint y: 117, distance: 82.3
click at [419, 117] on div "content_copy compress arrow_drop_down autorenew_outlined delete_forever_outline…" at bounding box center [370, 179] width 590 height 244
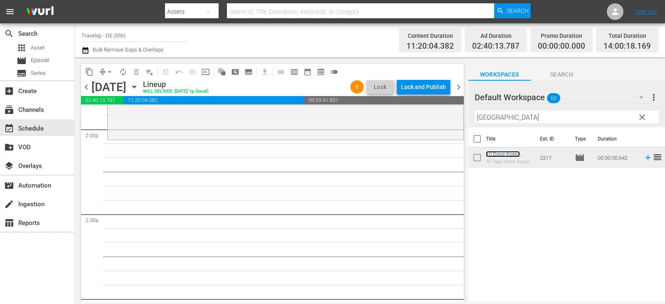
scroll to position [2368, 0]
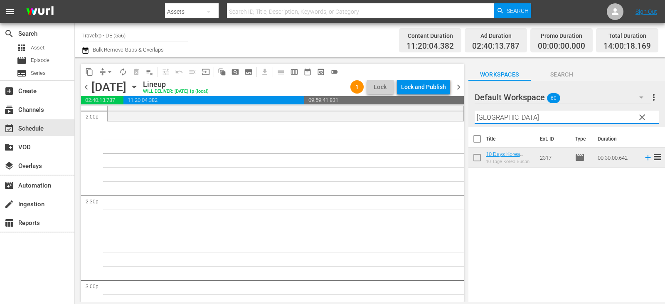
drag, startPoint x: 498, startPoint y: 118, endPoint x: 438, endPoint y: 125, distance: 60.6
click at [438, 125] on div "content_copy compress arrow_drop_down autorenew_outlined delete_forever_outline…" at bounding box center [370, 179] width 590 height 244
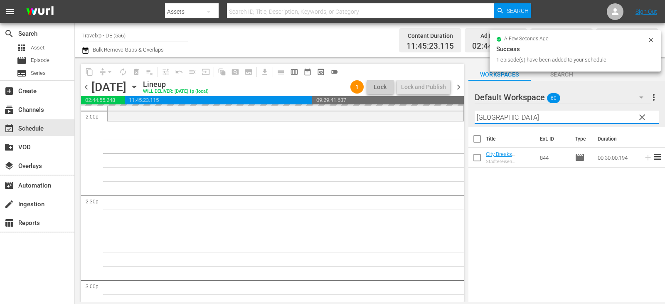
drag, startPoint x: 511, startPoint y: 118, endPoint x: 462, endPoint y: 117, distance: 49.0
click at [462, 117] on div "content_copy compress arrow_drop_down autorenew_outlined delete_forever_outline…" at bounding box center [370, 179] width 590 height 244
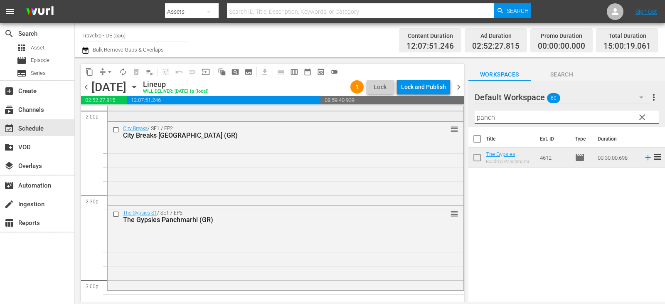
drag, startPoint x: 491, startPoint y: 120, endPoint x: 442, endPoint y: 120, distance: 49.0
click at [442, 120] on div "content_copy compress arrow_drop_down autorenew_outlined delete_forever_outline…" at bounding box center [370, 179] width 590 height 244
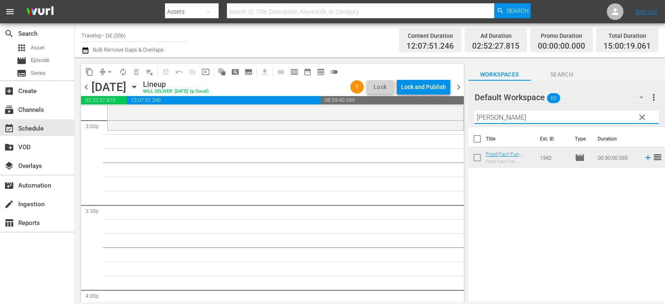
scroll to position [2534, 0]
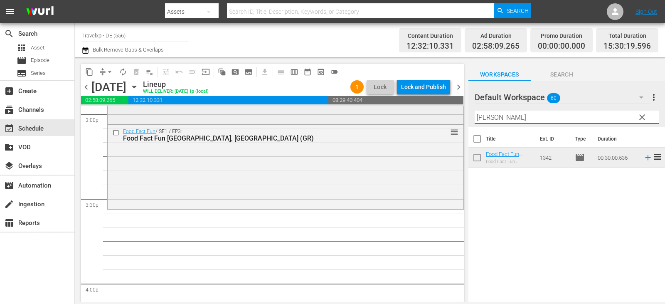
drag, startPoint x: 492, startPoint y: 119, endPoint x: 448, endPoint y: 118, distance: 43.6
click at [448, 118] on div "content_copy compress arrow_drop_down autorenew_outlined delete_forever_outline…" at bounding box center [370, 179] width 590 height 244
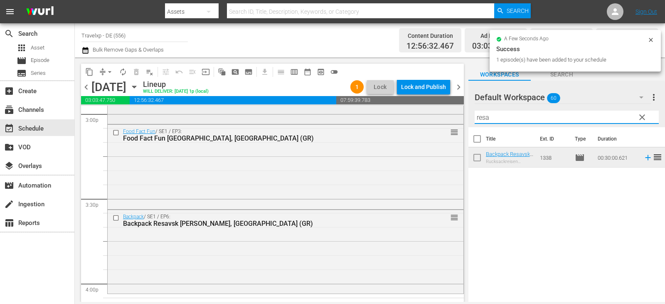
drag, startPoint x: 503, startPoint y: 117, endPoint x: 436, endPoint y: 120, distance: 67.4
click at [436, 120] on div "content_copy compress arrow_drop_down autorenew_outlined delete_forever_outline…" at bounding box center [370, 179] width 590 height 244
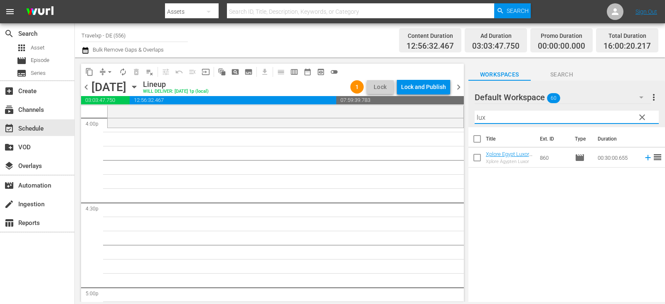
scroll to position [2700, 0]
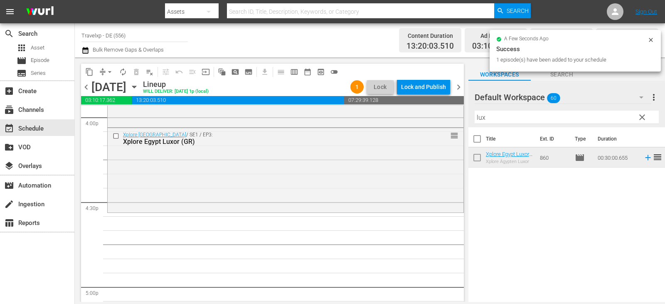
click at [451, 116] on div "content_copy compress arrow_drop_down autorenew_outlined delete_forever_outline…" at bounding box center [370, 179] width 590 height 244
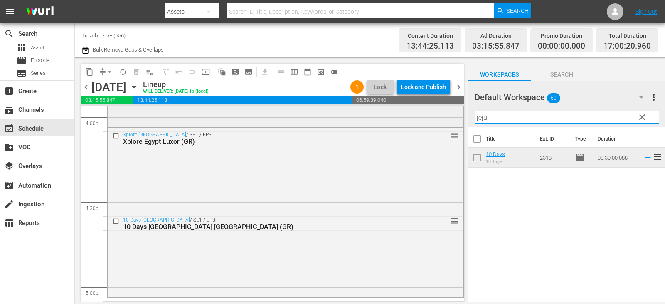
drag, startPoint x: 493, startPoint y: 116, endPoint x: 400, endPoint y: 122, distance: 92.4
click at [400, 122] on div "content_copy compress arrow_drop_down autorenew_outlined delete_forever_outline…" at bounding box center [370, 179] width 590 height 244
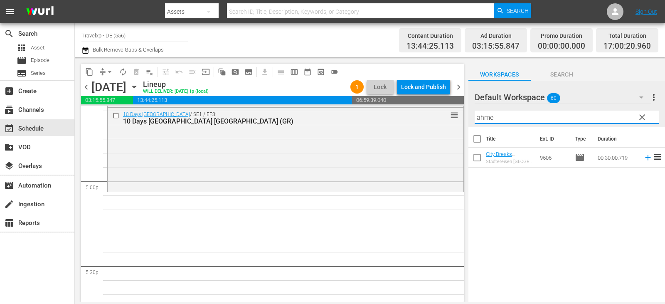
scroll to position [2825, 0]
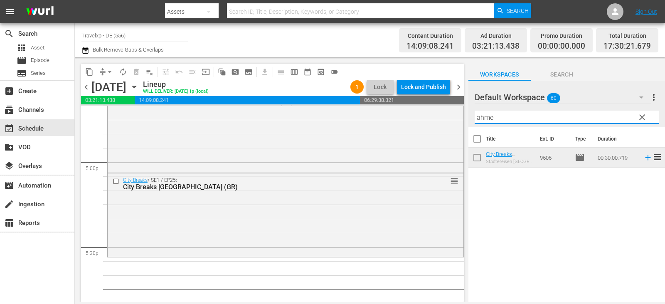
click at [402, 118] on div "content_copy compress arrow_drop_down autorenew_outlined delete_forever_outline…" at bounding box center [370, 179] width 590 height 244
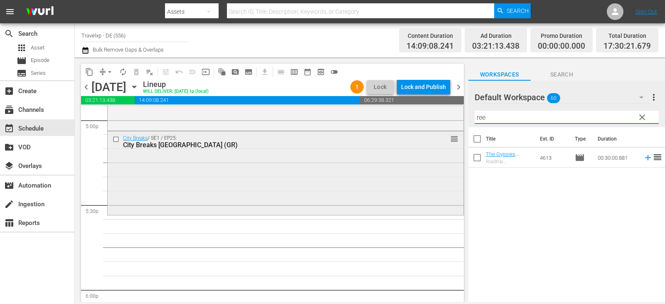
scroll to position [2949, 0]
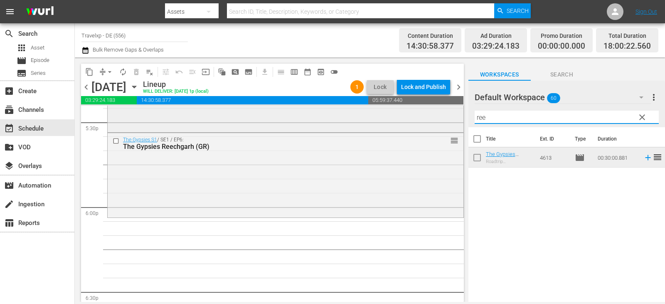
drag, startPoint x: 506, startPoint y: 121, endPoint x: 438, endPoint y: 116, distance: 67.9
click at [438, 116] on div "content_copy compress arrow_drop_down autorenew_outlined delete_forever_outline…" at bounding box center [370, 179] width 590 height 244
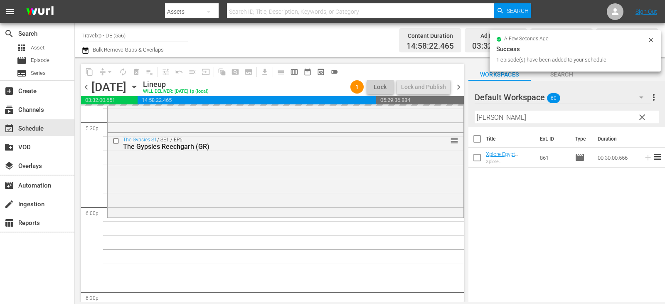
click at [434, 126] on div "content_copy compress arrow_drop_down autorenew_outlined delete_forever_outline…" at bounding box center [370, 179] width 590 height 244
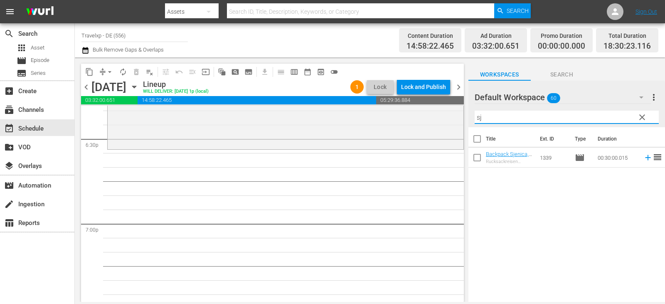
scroll to position [3116, 0]
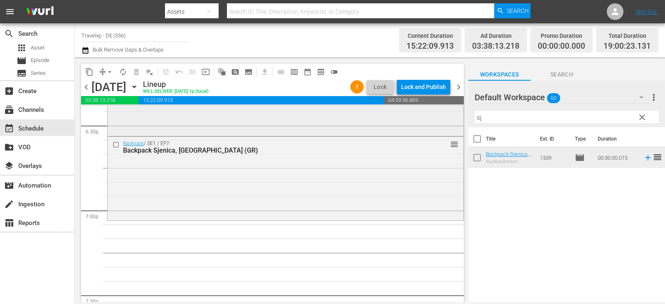
click at [408, 120] on div "content_copy compress arrow_drop_down autorenew_outlined delete_forever_outline…" at bounding box center [370, 179] width 590 height 244
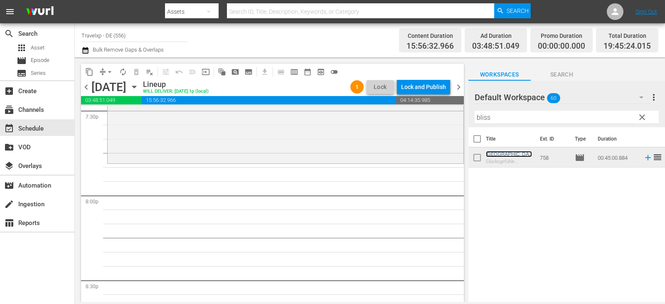
scroll to position [3323, 0]
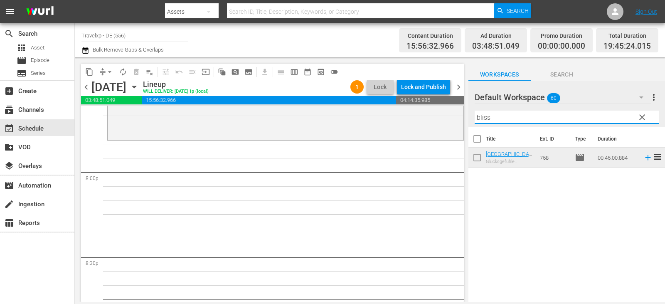
drag, startPoint x: 495, startPoint y: 120, endPoint x: 459, endPoint y: 118, distance: 35.8
click at [459, 118] on div "content_copy compress arrow_drop_down autorenew_outlined delete_forever_outline…" at bounding box center [370, 179] width 590 height 244
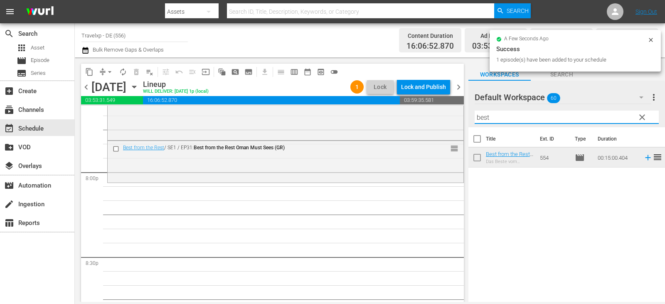
click at [459, 123] on div "content_copy compress arrow_drop_down autorenew_outlined delete_forever_outline…" at bounding box center [370, 179] width 590 height 244
drag, startPoint x: 491, startPoint y: 118, endPoint x: 464, endPoint y: 118, distance: 27.4
click at [464, 118] on div "content_copy compress arrow_drop_down autorenew_outlined delete_forever_outline…" at bounding box center [370, 179] width 590 height 244
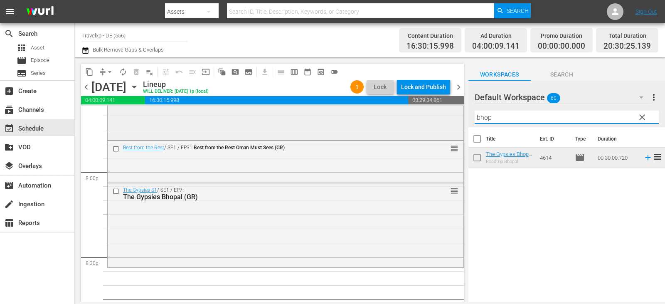
drag, startPoint x: 501, startPoint y: 115, endPoint x: 430, endPoint y: 115, distance: 70.6
click at [430, 115] on div "content_copy compress arrow_drop_down autorenew_outlined delete_forever_outline…" at bounding box center [370, 179] width 590 height 244
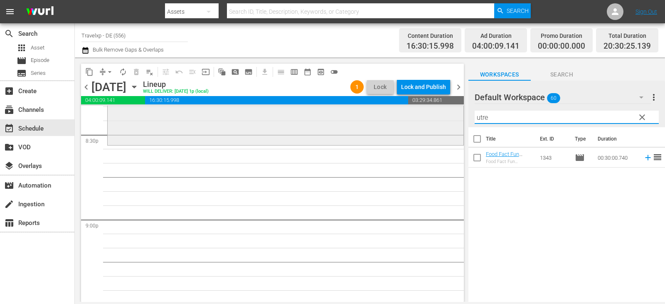
scroll to position [3448, 0]
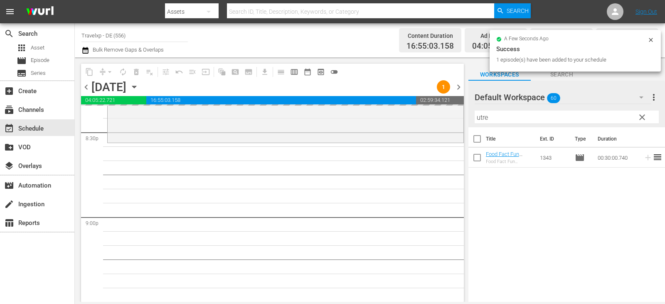
click at [423, 122] on div "content_copy compress arrow_drop_down autorenew_outlined delete_forever_outline…" at bounding box center [370, 179] width 590 height 244
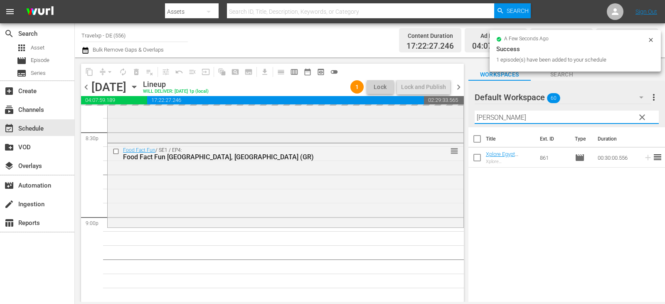
click at [450, 119] on div "content_copy compress arrow_drop_down autorenew_outlined delete_forever_outline…" at bounding box center [370, 179] width 590 height 244
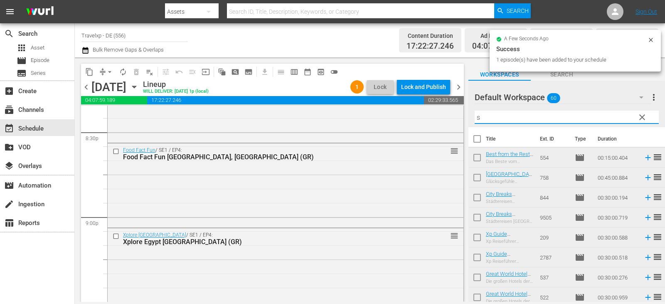
type input "sj"
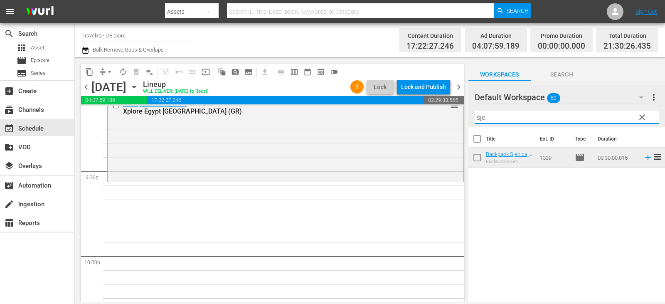
scroll to position [3614, 0]
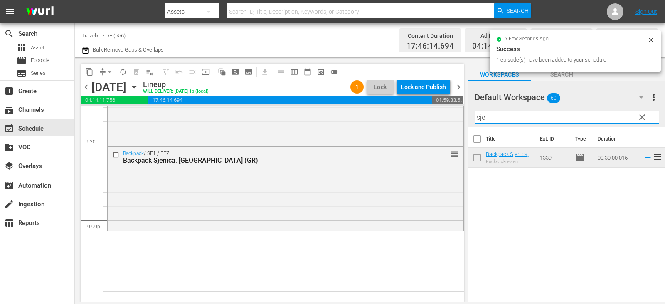
click at [457, 116] on div "content_copy compress arrow_drop_down autorenew_outlined delete_forever_outline…" at bounding box center [370, 179] width 590 height 244
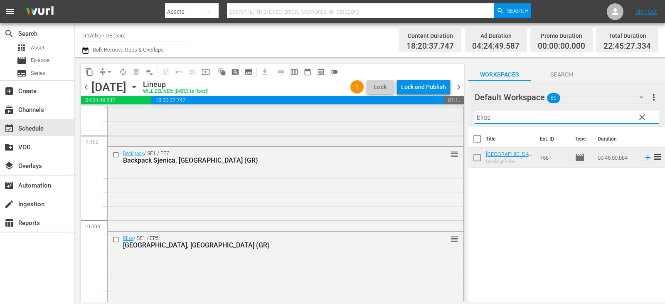
drag, startPoint x: 500, startPoint y: 119, endPoint x: 456, endPoint y: 118, distance: 44.1
click at [456, 118] on div "content_copy compress arrow_drop_down autorenew_outlined delete_forever_outline…" at bounding box center [370, 179] width 590 height 244
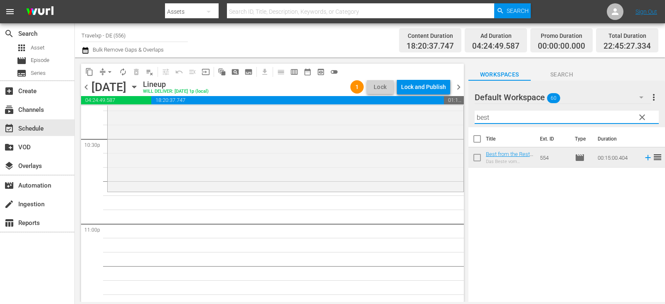
scroll to position [3822, 0]
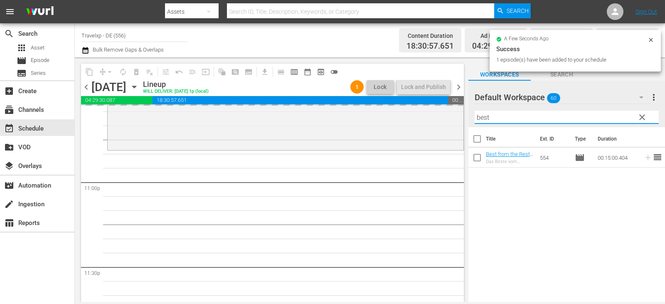
drag, startPoint x: 493, startPoint y: 123, endPoint x: 462, endPoint y: 122, distance: 30.3
click at [462, 122] on div "content_copy compress arrow_drop_down autorenew_outlined delete_forever_outline…" at bounding box center [370, 179] width 590 height 244
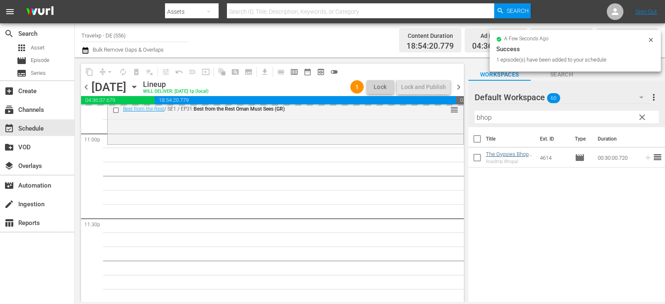
scroll to position [3872, 0]
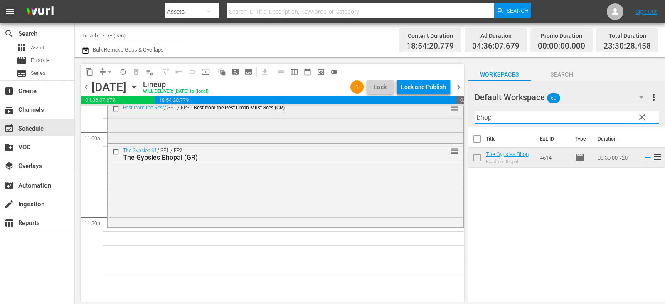
drag, startPoint x: 499, startPoint y: 115, endPoint x: 444, endPoint y: 120, distance: 54.2
click at [444, 120] on div "content_copy compress arrow_drop_down autorenew_outlined delete_forever_outline…" at bounding box center [370, 179] width 590 height 244
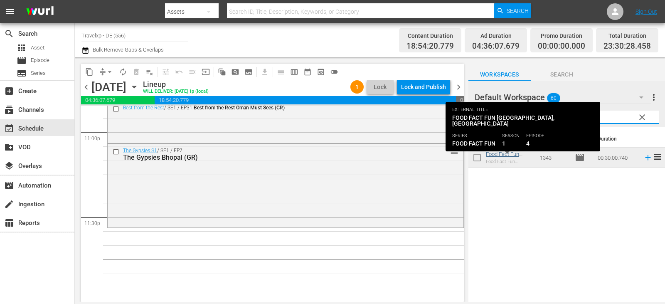
type input "utre"
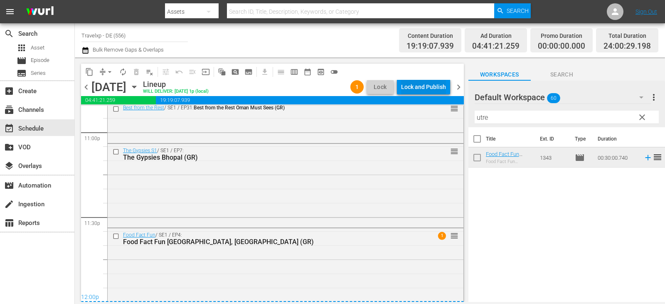
click at [425, 86] on div "Lock and Publish" at bounding box center [423, 86] width 45 height 15
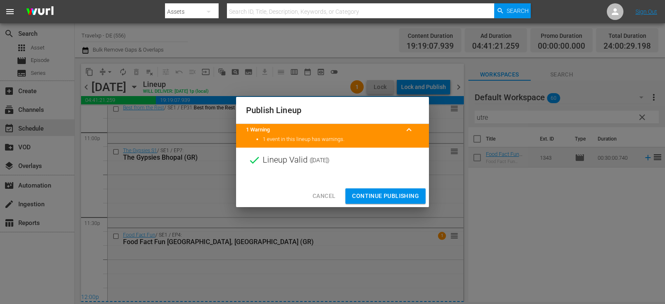
click at [392, 193] on span "Continue Publishing" at bounding box center [385, 196] width 67 height 10
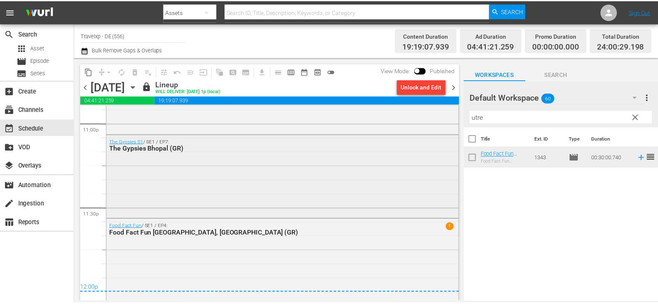
scroll to position [3882, 0]
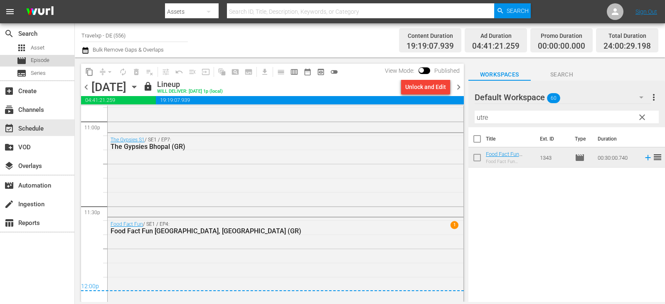
click at [45, 61] on span "Episode" at bounding box center [40, 60] width 19 height 8
